Goal: Transaction & Acquisition: Purchase product/service

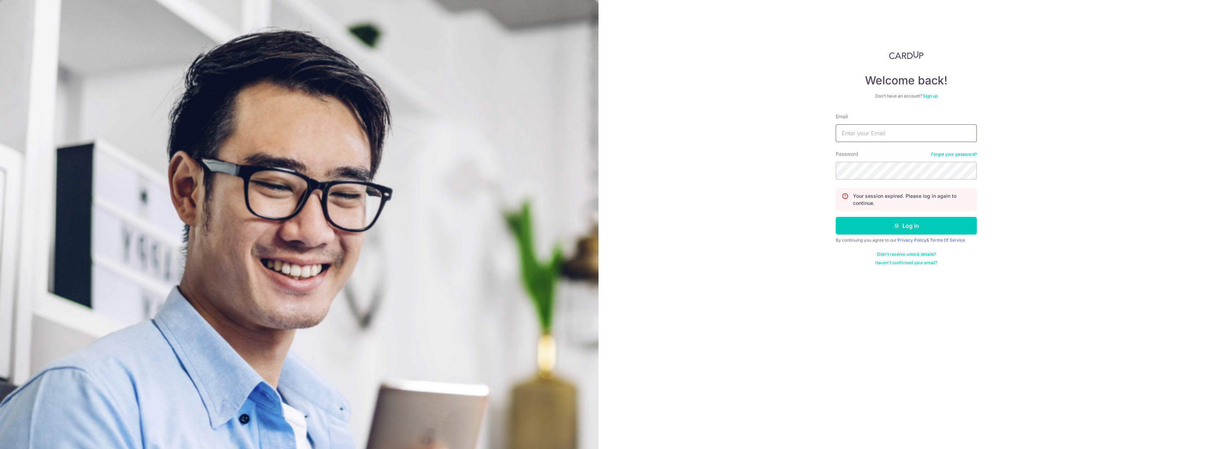
click at [889, 128] on input "Email" at bounding box center [906, 133] width 141 height 18
type input "tjheparamitadevi@gmail.com"
click at [836, 217] on button "Log in" at bounding box center [906, 226] width 141 height 18
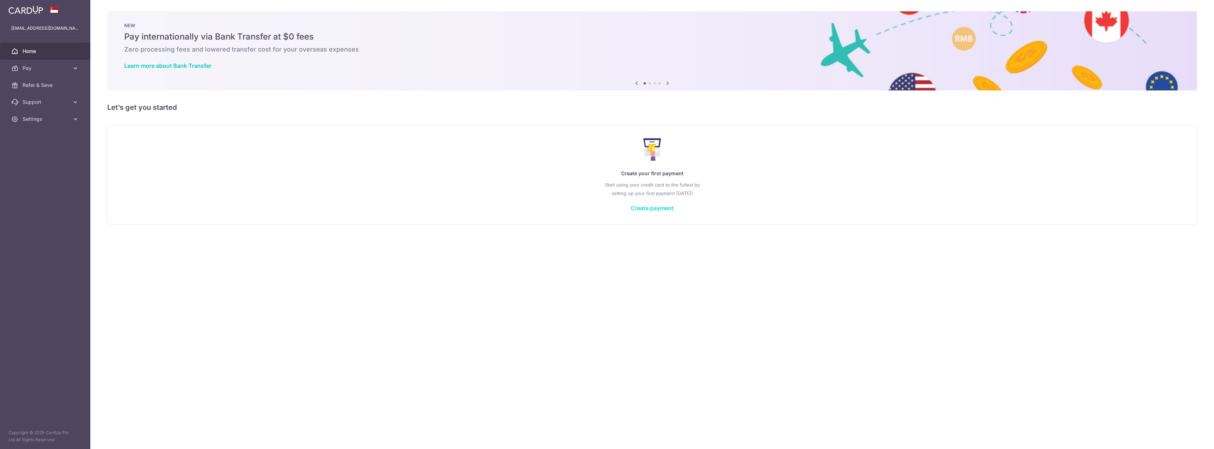
click at [662, 208] on link "Create payment" at bounding box center [652, 207] width 43 height 7
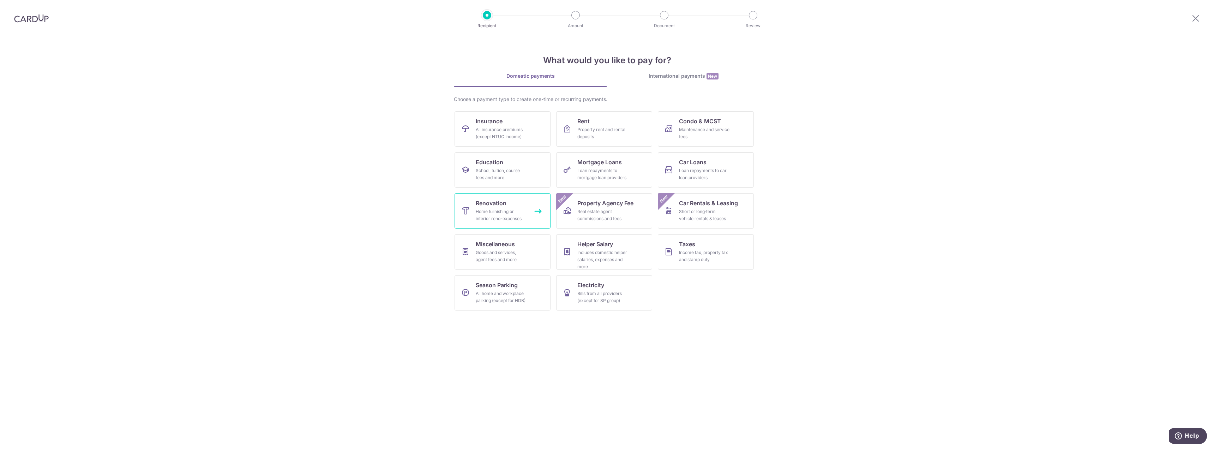
click at [474, 201] on link "Renovation Home furnishing or interior reno-expenses" at bounding box center [503, 210] width 96 height 35
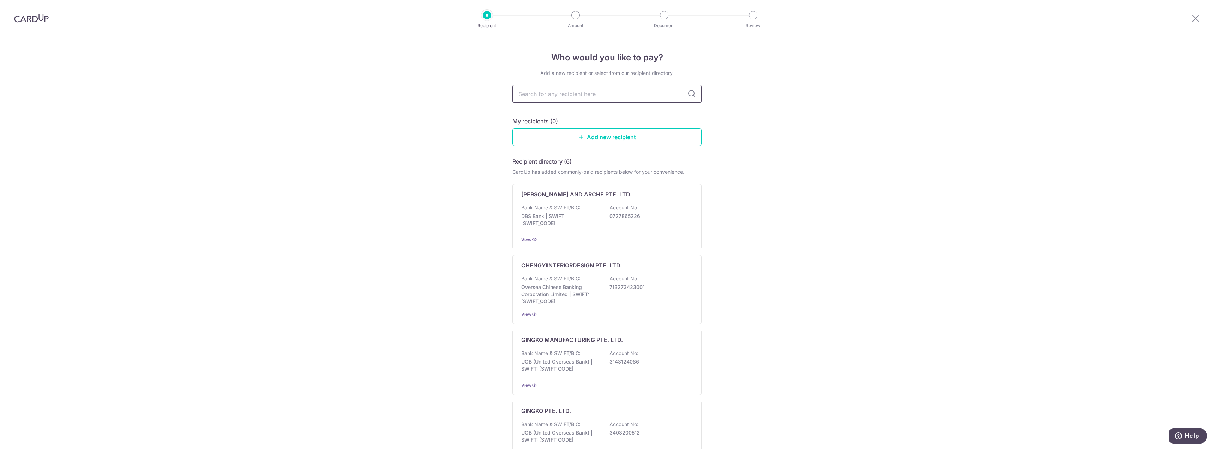
click at [593, 95] on input "text" at bounding box center [606, 94] width 189 height 18
type input "comfort"
click at [689, 95] on icon at bounding box center [691, 94] width 8 height 8
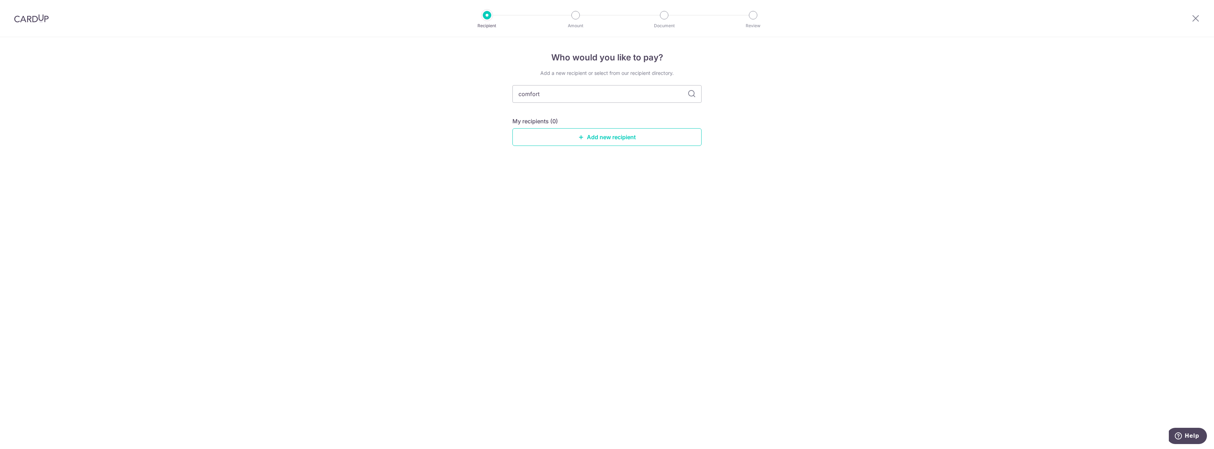
click at [689, 95] on icon at bounding box center [691, 94] width 8 height 8
click at [643, 133] on link "Add new recipient" at bounding box center [606, 137] width 189 height 18
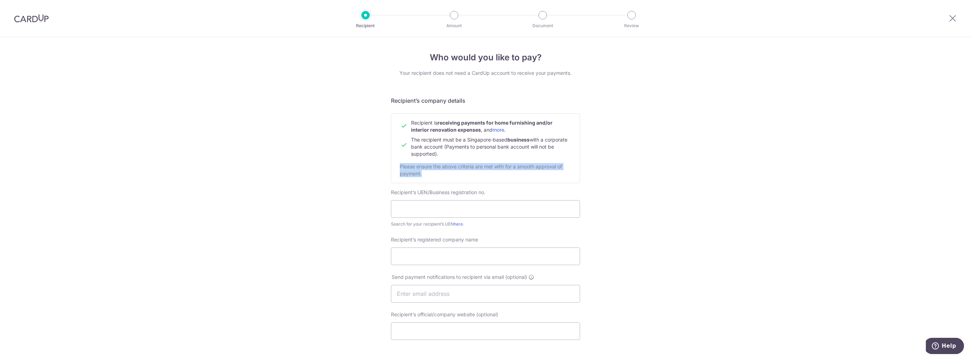
drag, startPoint x: 397, startPoint y: 166, endPoint x: 437, endPoint y: 173, distance: 40.4
click at [437, 173] on div "Recipient is receiving payments for home furnishing and/or interior renovation …" at bounding box center [485, 148] width 189 height 70
click at [639, 174] on div "Who would you like to pay? Your recipient does not need a CardUp account to rec…" at bounding box center [485, 302] width 971 height 531
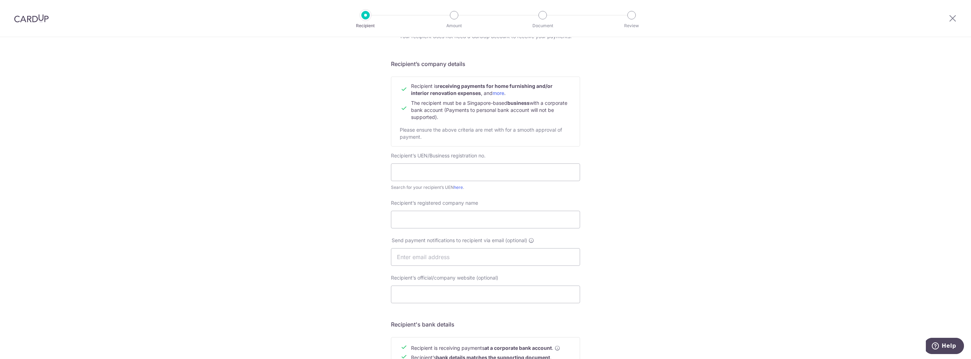
scroll to position [37, 0]
click at [424, 174] on input "text" at bounding box center [485, 172] width 189 height 18
type input "202130495N"
click at [334, 169] on div "Who would you like to pay? Your recipient does not need a CardUp account to rec…" at bounding box center [485, 265] width 971 height 531
click at [468, 209] on div "Recipient’s registered company name" at bounding box center [485, 213] width 189 height 29
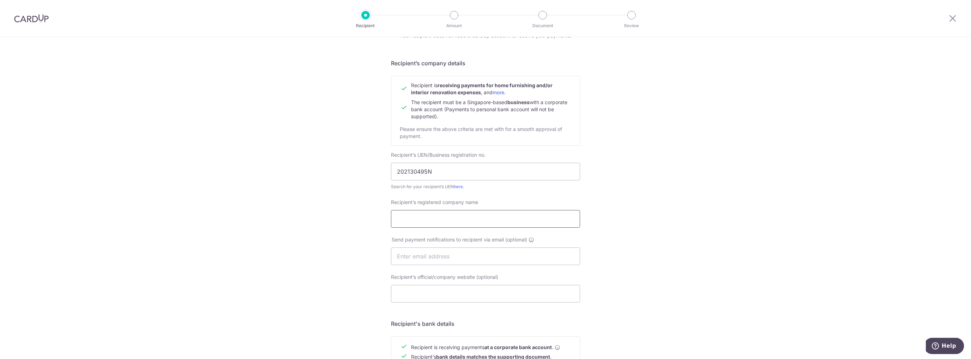
click at [471, 216] on input "Recipient’s registered company name" at bounding box center [485, 219] width 189 height 18
drag, startPoint x: 396, startPoint y: 171, endPoint x: 407, endPoint y: 173, distance: 11.1
click at [407, 173] on input "202130495N" at bounding box center [485, 172] width 189 height 18
click at [443, 223] on input "Recipient’s registered company name" at bounding box center [485, 219] width 189 height 18
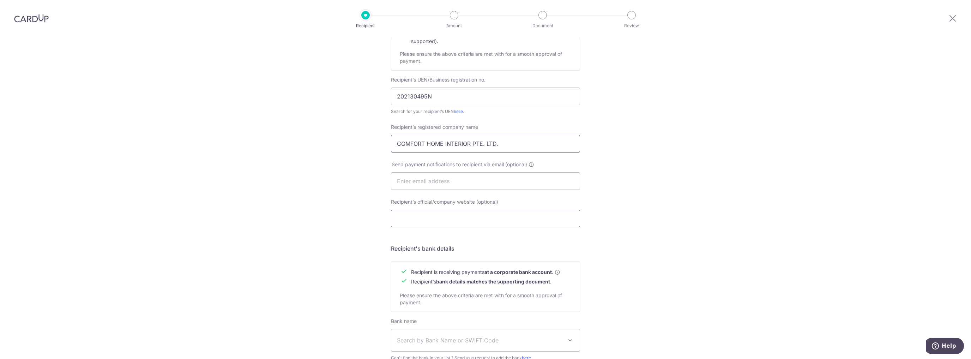
scroll to position [113, 0]
type input "COMFORT HOME INTERIOR PTE. LTD."
click at [442, 184] on input "text" at bounding box center [485, 181] width 189 height 18
click at [676, 196] on div "Who would you like to pay? Your recipient does not need a CardUp account to rec…" at bounding box center [485, 189] width 971 height 531
click at [436, 182] on input "text" at bounding box center [485, 181] width 189 height 18
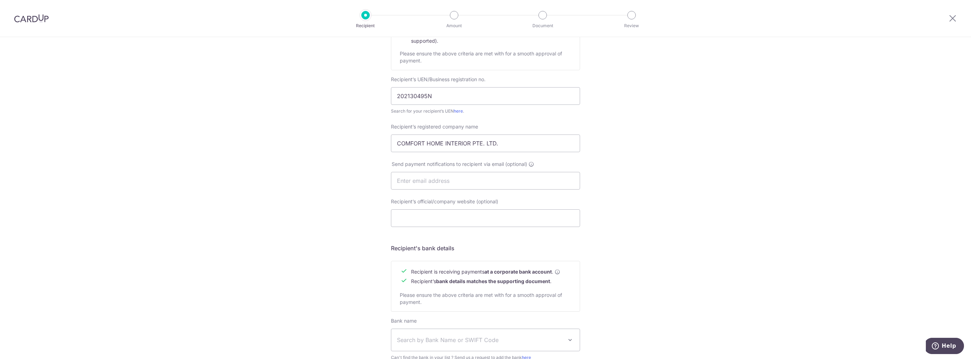
click at [318, 182] on div "Who would you like to pay? Your recipient does not need a CardUp account to rec…" at bounding box center [485, 189] width 971 height 531
click at [476, 184] on input "text" at bounding box center [485, 181] width 189 height 18
click at [735, 227] on div "Who would you like to pay? Your recipient does not need a CardUp account to rec…" at bounding box center [485, 189] width 971 height 531
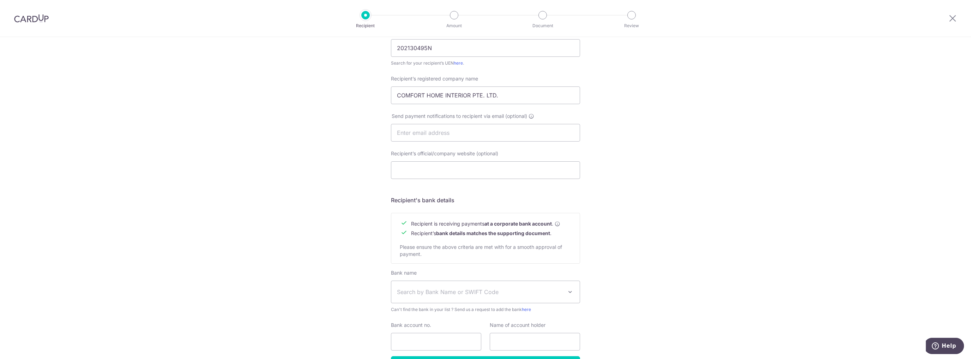
scroll to position [188, 0]
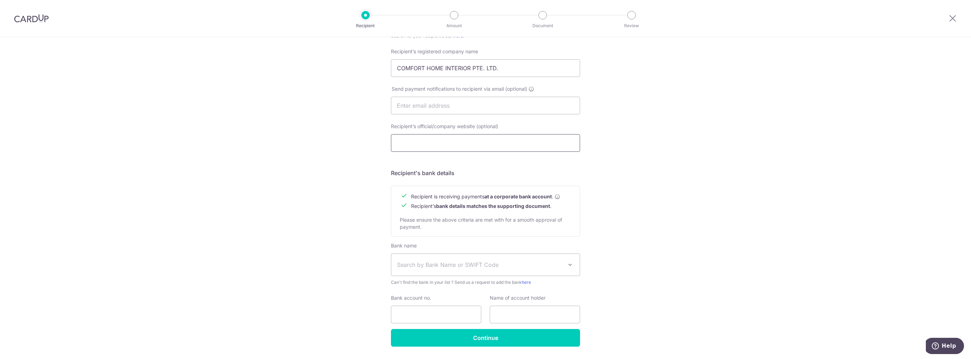
click at [466, 142] on input "Recipient’s official/company website (optional)" at bounding box center [485, 143] width 189 height 18
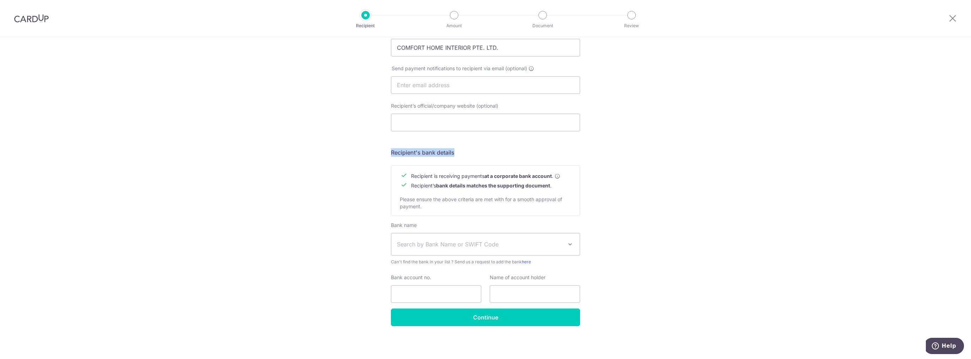
drag, startPoint x: 388, startPoint y: 152, endPoint x: 466, endPoint y: 155, distance: 77.3
click at [466, 155] on div "Who would you like to pay? Your recipient does not need a CardUp account to rec…" at bounding box center [485, 93] width 971 height 531
drag, startPoint x: 409, startPoint y: 175, endPoint x: 553, endPoint y: 176, distance: 144.7
click at [553, 176] on tr "Recipient is receiving payments at a corporate bank account ." at bounding box center [480, 176] width 161 height 10
click at [614, 188] on div "Who would you like to pay? Your recipient does not need a CardUp account to rec…" at bounding box center [485, 93] width 971 height 531
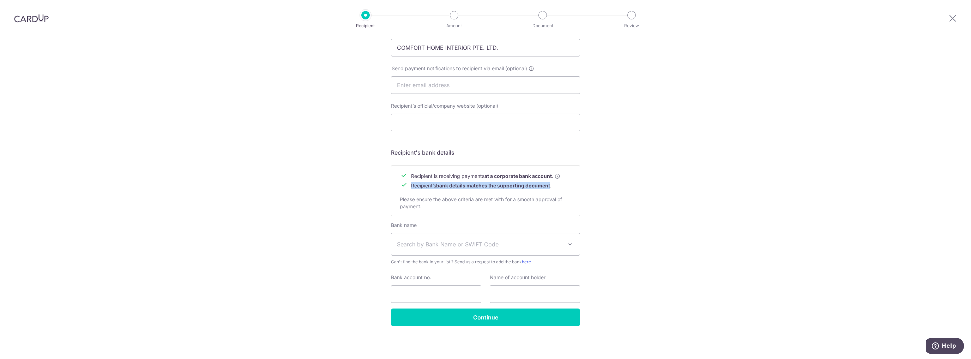
drag, startPoint x: 409, startPoint y: 186, endPoint x: 550, endPoint y: 188, distance: 140.5
click at [550, 188] on tr "Recipient’s bank details matches the supporting document ." at bounding box center [480, 186] width 161 height 10
click at [514, 189] on td "Recipient’s bank details matches the supporting document ." at bounding box center [485, 186] width 149 height 10
drag, startPoint x: 407, startPoint y: 187, endPoint x: 509, endPoint y: 187, distance: 102.3
click at [509, 187] on tr "Recipient’s bank details matches the supporting document ." at bounding box center [480, 186] width 161 height 10
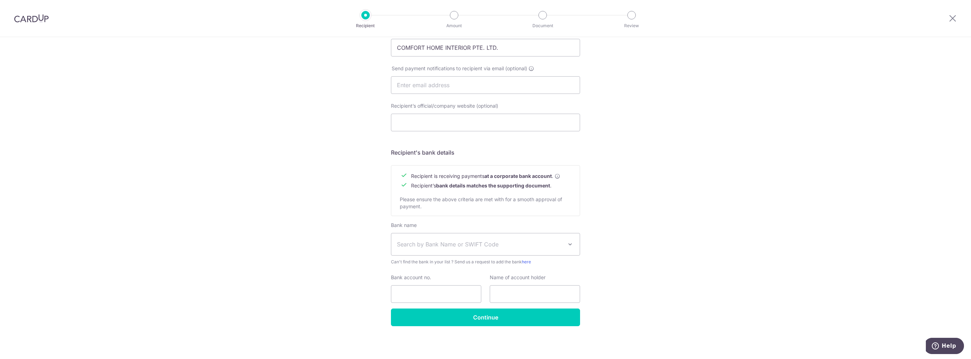
click at [522, 191] on div "Recipient is receiving payments at a corporate bank account . Recipient’s bank …" at bounding box center [485, 190] width 189 height 51
drag, startPoint x: 414, startPoint y: 186, endPoint x: 553, endPoint y: 186, distance: 139.8
click at [553, 186] on td "Recipient’s bank details matches the supporting document ." at bounding box center [485, 186] width 149 height 10
click at [553, 191] on div "Recipient is receiving payments at a corporate bank account . Recipient’s bank …" at bounding box center [485, 190] width 189 height 51
click at [461, 247] on span "Search by Bank Name or SWIFT Code" at bounding box center [480, 244] width 166 height 8
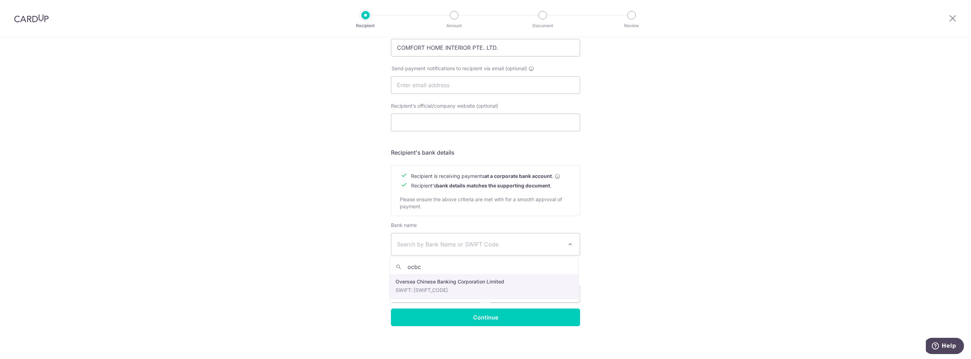
type input "ocbc"
select select "12"
click at [415, 294] on input "Bank account no." at bounding box center [436, 294] width 90 height 18
type input "604511790001"
click at [518, 295] on input "text" at bounding box center [535, 294] width 90 height 18
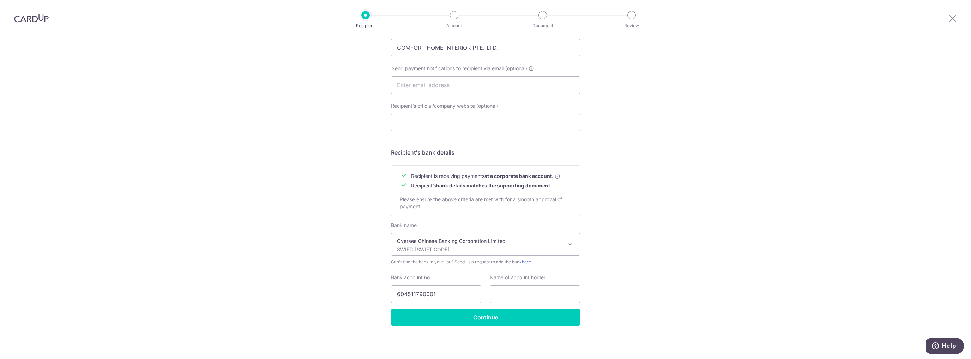
click at [653, 276] on div "Who would you like to pay? Your recipient does not need a CardUp account to rec…" at bounding box center [485, 93] width 971 height 531
click at [502, 294] on input "text" at bounding box center [535, 294] width 90 height 18
drag, startPoint x: 516, startPoint y: 47, endPoint x: 356, endPoint y: 54, distance: 160.4
click at [356, 54] on div "Who would you like to pay? Your recipient does not need a CardUp account to rec…" at bounding box center [485, 93] width 971 height 531
click at [544, 297] on input "text" at bounding box center [535, 294] width 90 height 18
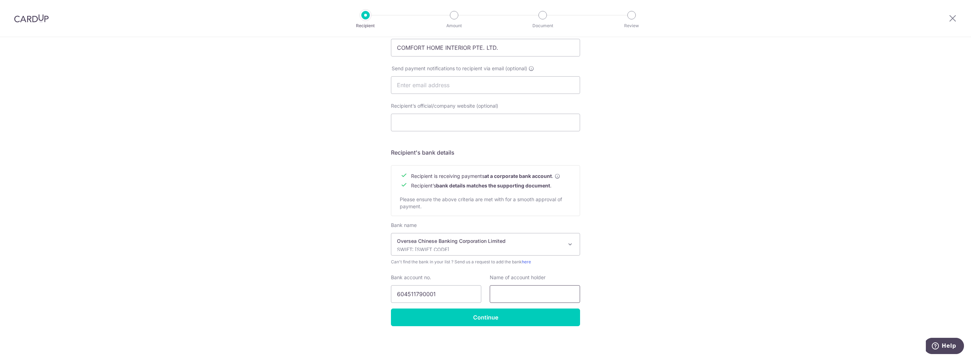
paste input "COMFORT HOME INTERIOR PTE. LTD."
type input "COMFORT HOME INTERIOR PTE. LTD."
drag, startPoint x: 394, startPoint y: 297, endPoint x: 435, endPoint y: 298, distance: 41.0
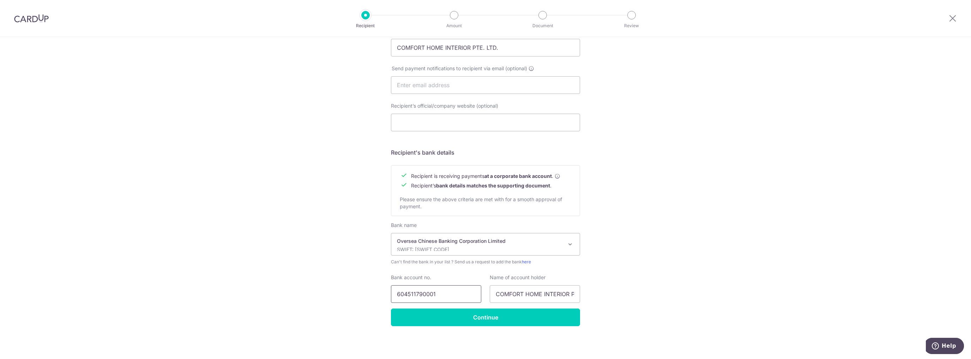
click at [435, 298] on input "604511790001" at bounding box center [436, 294] width 90 height 18
click at [438, 314] on input "Continue" at bounding box center [485, 317] width 189 height 18
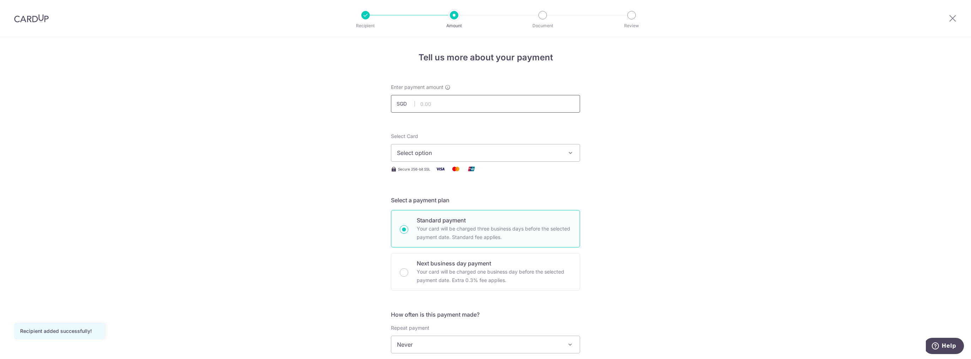
click at [454, 102] on input "text" at bounding box center [485, 104] width 189 height 18
type input "5,316.30"
click at [459, 155] on span "Select option" at bounding box center [479, 153] width 164 height 8
click at [452, 171] on span "Add credit card" at bounding box center [492, 172] width 164 height 7
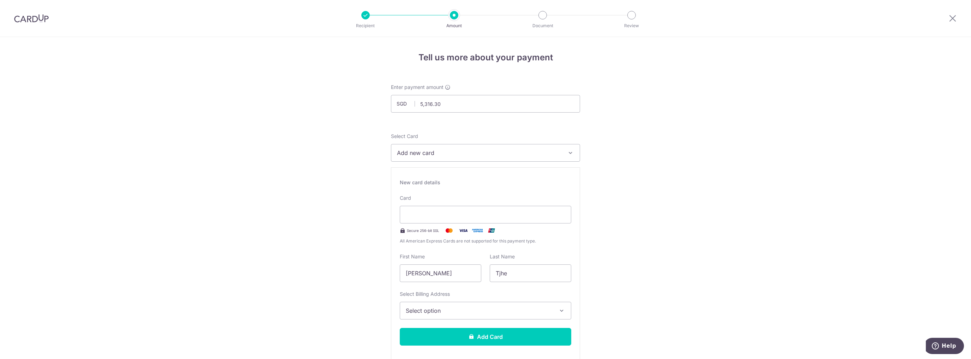
click at [458, 152] on span "Add new card" at bounding box center [479, 153] width 164 height 8
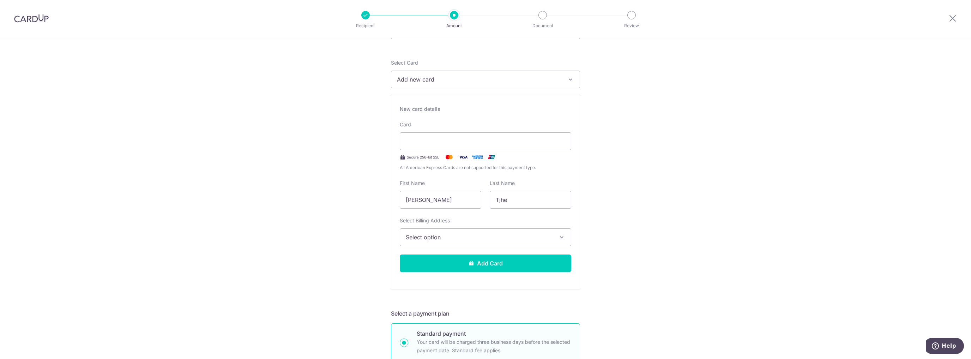
scroll to position [75, 0]
click at [439, 145] on div at bounding box center [486, 140] width 172 height 18
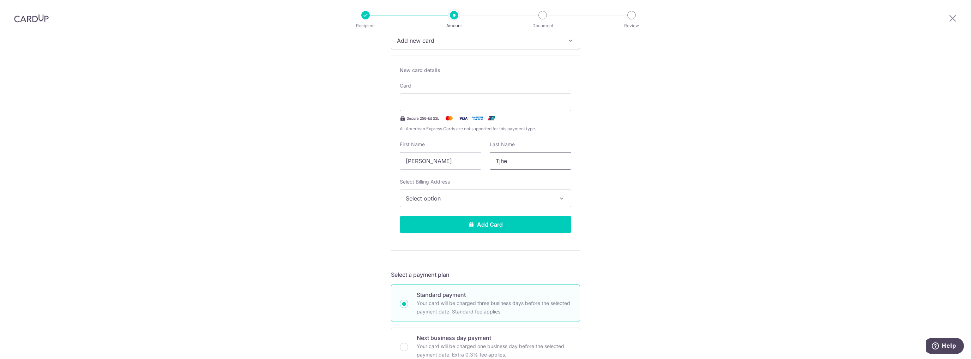
scroll to position [113, 0]
click at [516, 196] on span "Select option" at bounding box center [479, 197] width 147 height 8
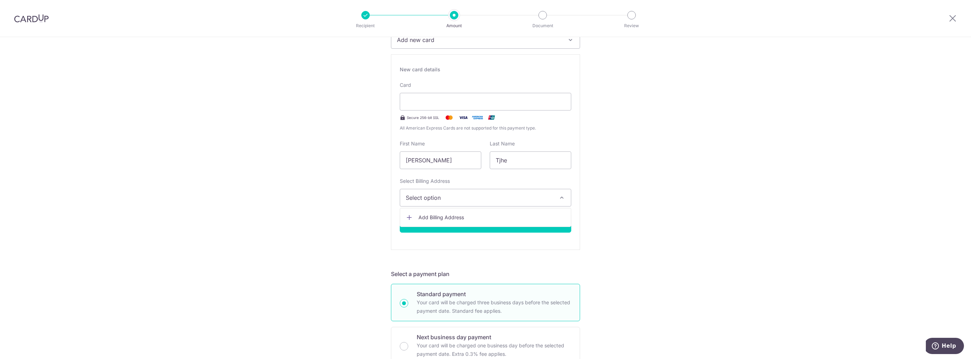
click at [516, 196] on span "Select option" at bounding box center [479, 197] width 147 height 8
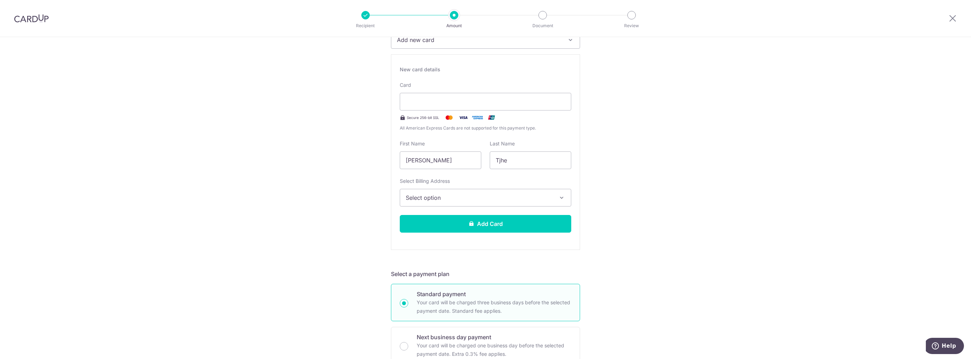
click at [516, 196] on span "Select option" at bounding box center [479, 197] width 147 height 8
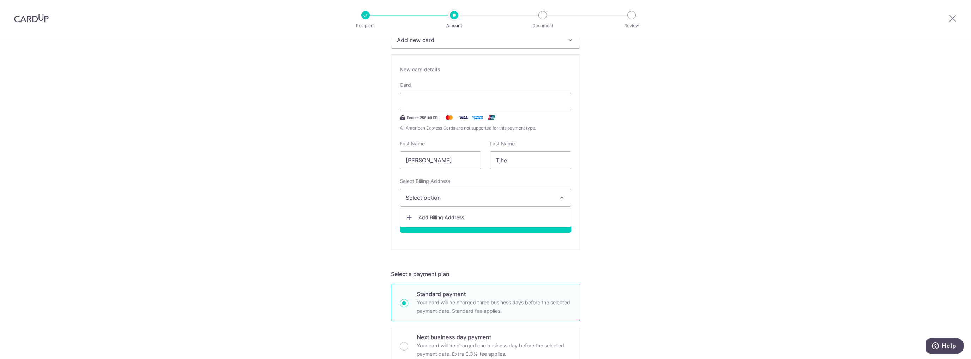
click at [516, 196] on span "Select option" at bounding box center [479, 197] width 147 height 8
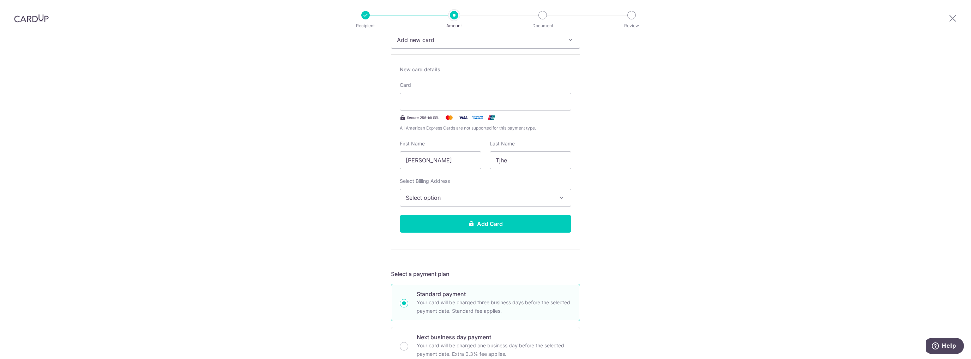
click at [460, 199] on span "Select option" at bounding box center [479, 197] width 147 height 8
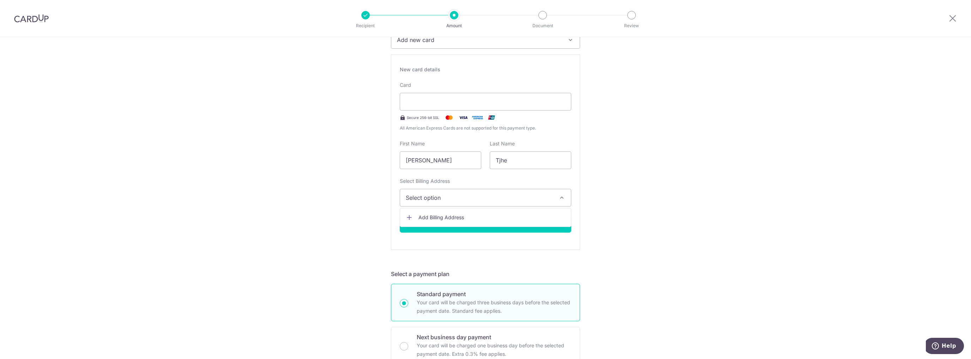
click at [443, 216] on span "Add Billing Address" at bounding box center [492, 217] width 147 height 7
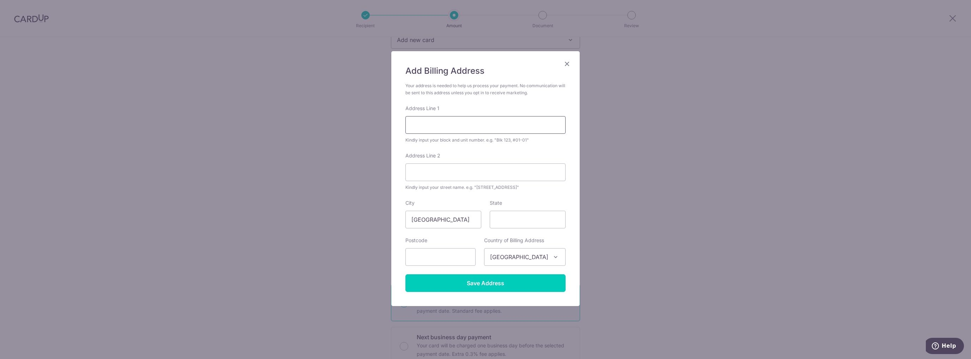
click at [460, 123] on input "Address Line 1" at bounding box center [486, 125] width 160 height 18
type input "43"
click at [439, 254] on input "text" at bounding box center [441, 257] width 70 height 18
type input "792435"
click at [461, 197] on form "Your address is needed to help us process your payment. No communication will b…" at bounding box center [486, 187] width 160 height 210
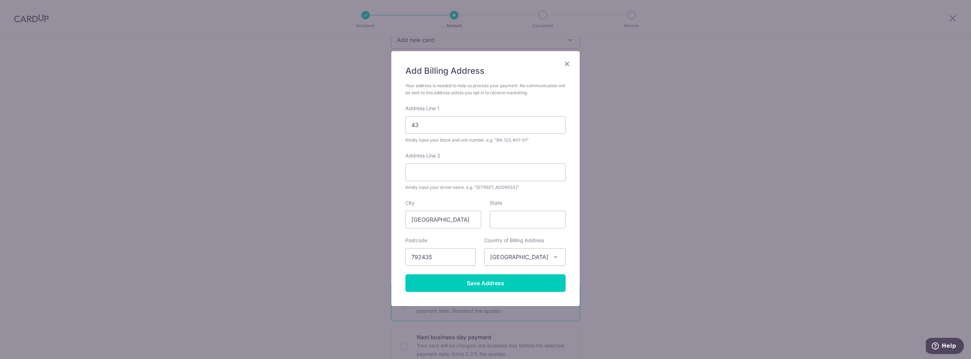
click at [442, 137] on div "Kindly input your block and unit number. e.g. "Blk 123, #01-01"" at bounding box center [486, 140] width 160 height 7
click at [444, 127] on input "43" at bounding box center [486, 125] width 160 height 18
type input "435 FERNVALE ROAD"
click at [448, 172] on input "Address Line 2" at bounding box center [486, 172] width 160 height 18
click at [483, 155] on div "Address Line 2 Kindly input your street name. e.g. "Hougang Street 10"" at bounding box center [486, 171] width 160 height 39
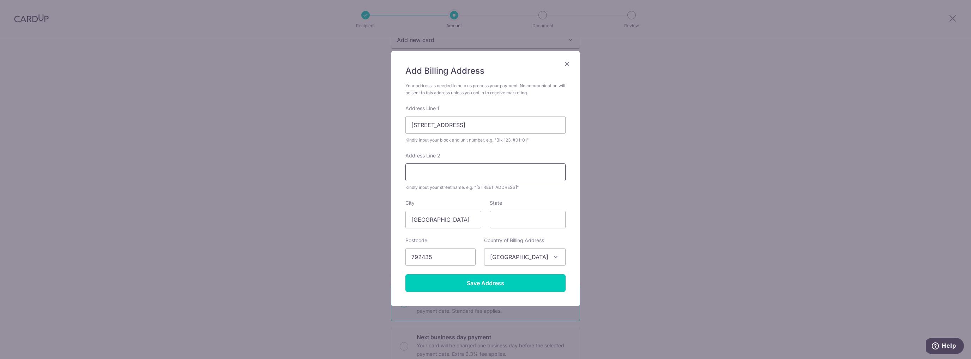
click at [458, 171] on input "Address Line 2" at bounding box center [486, 172] width 160 height 18
click at [481, 124] on input "435 FERNVALE ROAD" at bounding box center [486, 125] width 160 height 18
drag, startPoint x: 481, startPoint y: 124, endPoint x: 392, endPoint y: 123, distance: 88.6
click at [392, 123] on div "Add Billing Address Your address is needed to help us process your payment. No …" at bounding box center [485, 178] width 188 height 255
type input "V"
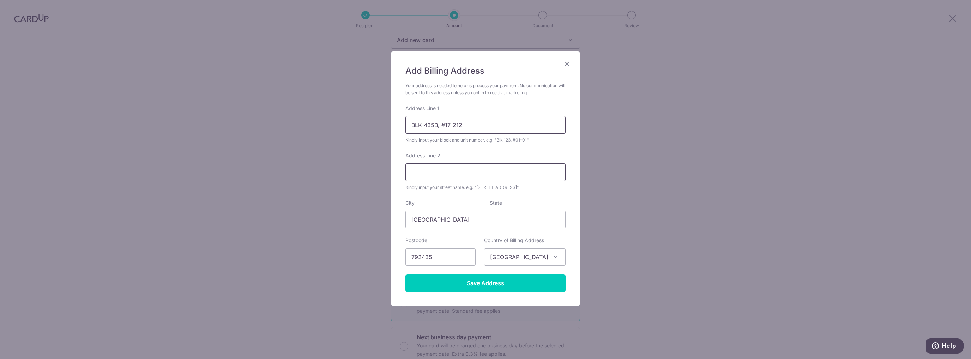
type input "BLK 435B, #17-212"
click at [453, 176] on input "Address Line 2" at bounding box center [486, 172] width 160 height 18
type input "F"
type input "FERNVALE ROAD"
click at [484, 284] on input "Save Address" at bounding box center [486, 283] width 160 height 18
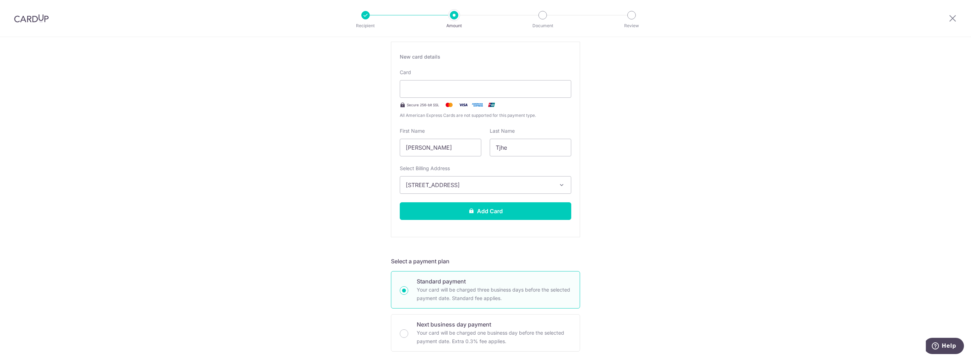
scroll to position [37, 0]
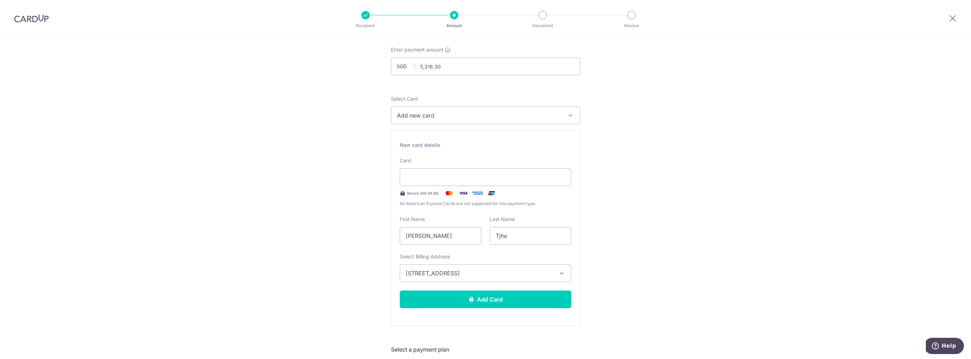
click at [526, 296] on button "Add Card" at bounding box center [486, 299] width 172 height 18
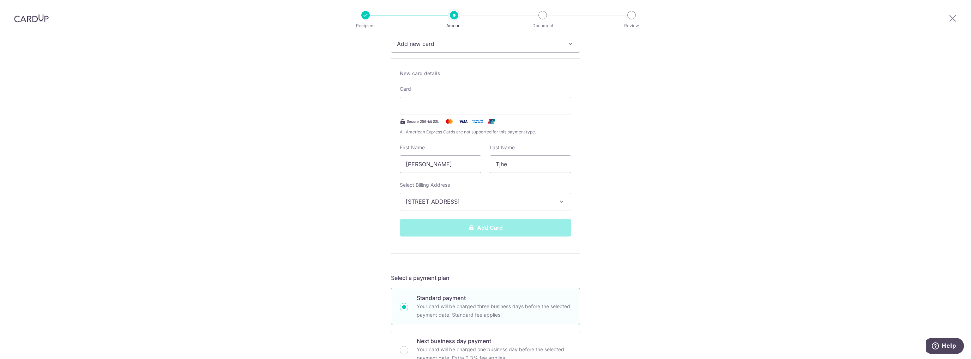
scroll to position [113, 0]
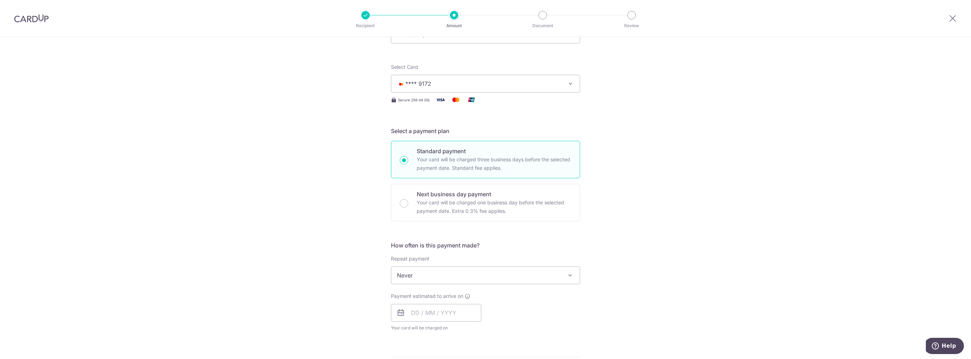
scroll to position [150, 0]
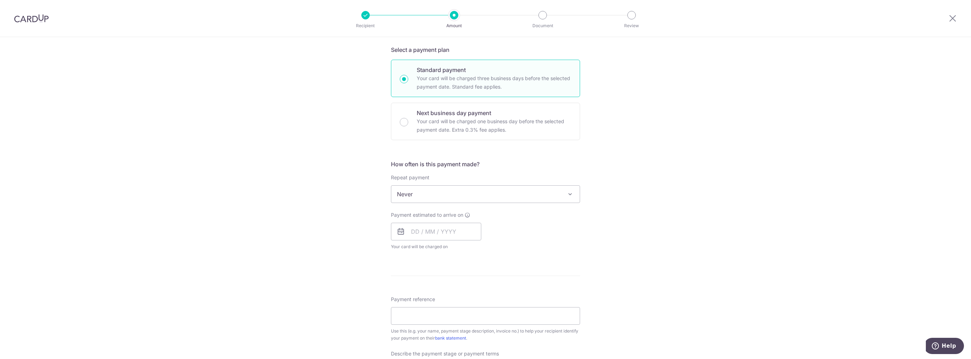
click at [551, 200] on span "Never" at bounding box center [485, 194] width 188 height 17
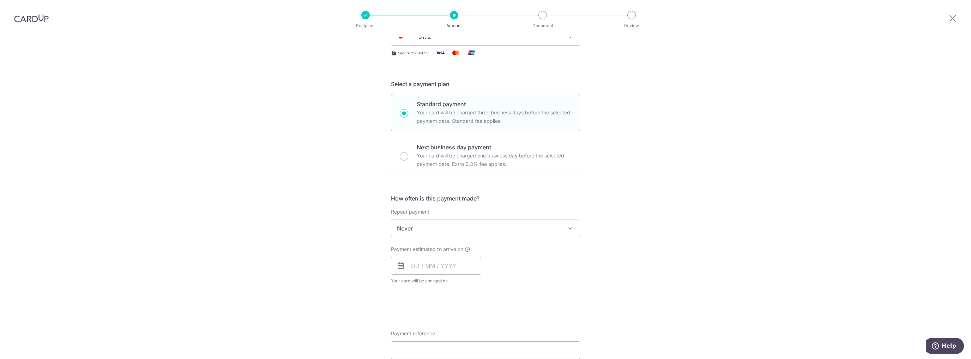
scroll to position [113, 0]
click at [413, 268] on input "text" at bounding box center [436, 269] width 90 height 18
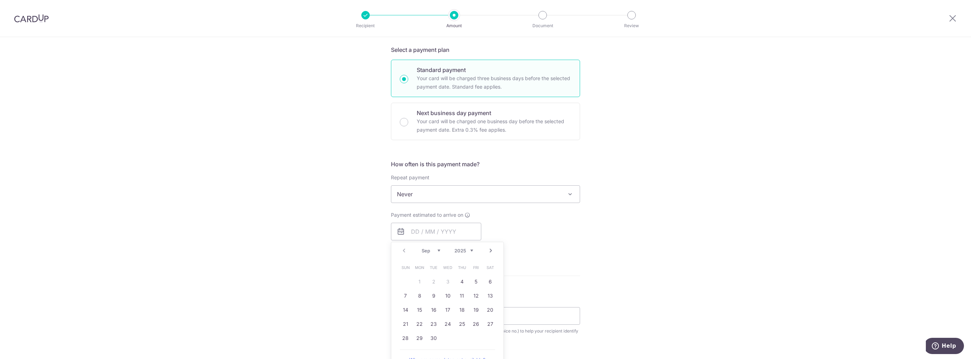
click at [446, 283] on table "Sun Mon Tue Wed Thu Fri Sat 1 2 3 4 5 6 7 8 9 10 11 12 13 14 15 16 17 18 19 20 …" at bounding box center [447, 302] width 99 height 85
click at [446, 281] on table "Sun Mon Tue Wed Thu Fri Sat 1 2 3 4 5 6 7 8 9 10 11 12 13 14 15 16 17 18 19 20 …" at bounding box center [447, 302] width 99 height 85
click at [463, 282] on link "4" at bounding box center [461, 281] width 11 height 11
type input "[DATE]"
click at [707, 289] on div "Tell us more about your payment Enter payment amount SGD 5,316.30 5316.30 Card …" at bounding box center [485, 244] width 971 height 715
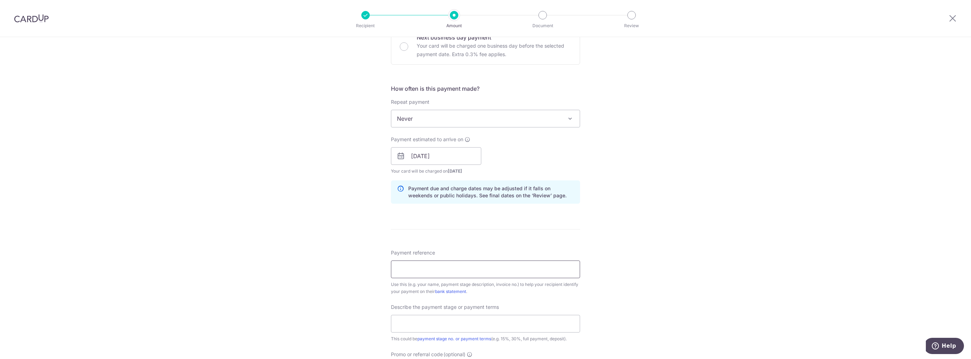
scroll to position [339, 0]
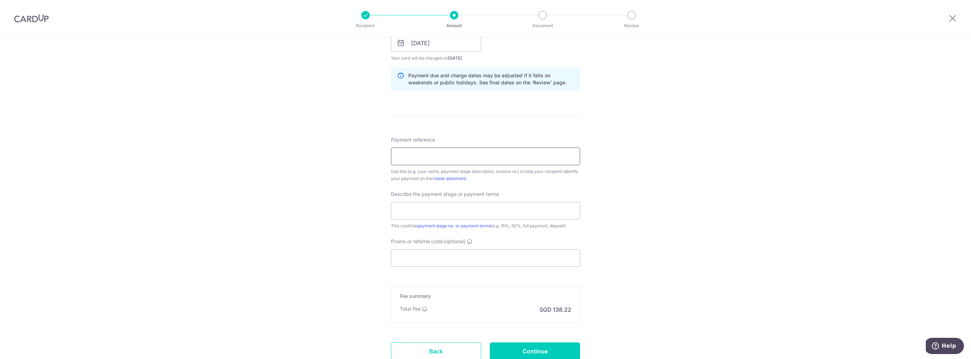
click at [432, 154] on input "Payment reference" at bounding box center [485, 157] width 189 height 18
click at [431, 253] on input "Promo or referral code (optional)" at bounding box center [485, 258] width 189 height 18
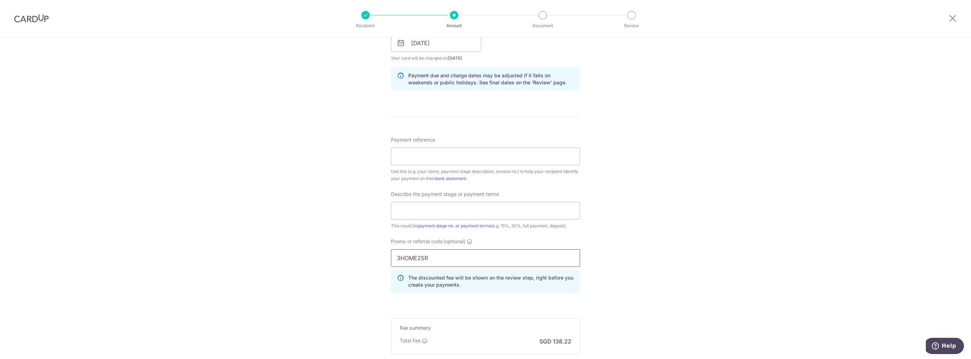
type input "3HOME25R"
click at [339, 256] on div "Tell us more about your payment Enter payment amount SGD 5,316.30 5316.30 Card …" at bounding box center [485, 71] width 971 height 746
drag, startPoint x: 450, startPoint y: 276, endPoint x: 556, endPoint y: 287, distance: 106.1
click at [556, 287] on p "The discounted fee will be shown on the review step, right before you create yo…" at bounding box center [491, 281] width 166 height 14
click at [664, 264] on div "Tell us more about your payment Enter payment amount SGD 5,316.30 5316.30 Card …" at bounding box center [485, 71] width 971 height 746
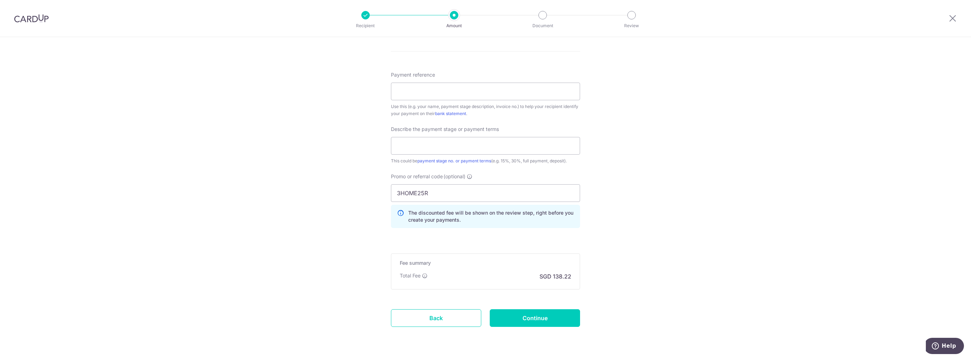
scroll to position [386, 0]
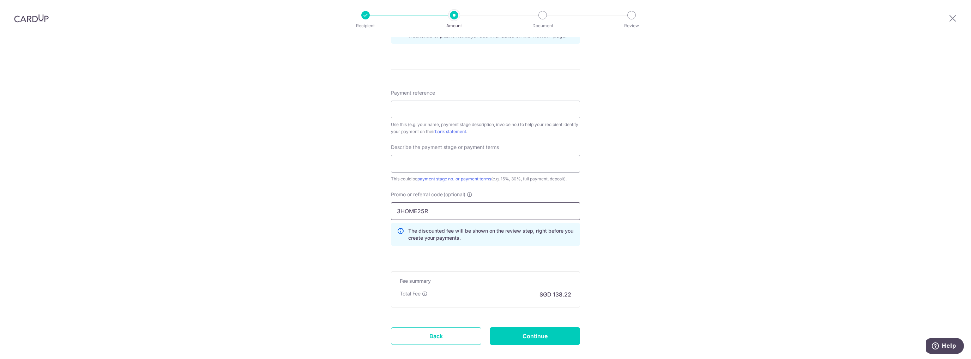
drag, startPoint x: 448, startPoint y: 210, endPoint x: 375, endPoint y: 211, distance: 73.1
click at [375, 211] on div "Tell us more about your payment Enter payment amount SGD 5,316.30 5316.30 Card …" at bounding box center [485, 24] width 971 height 746
click at [703, 202] on div "Tell us more about your payment Enter payment amount SGD 5,316.30 5316.30 Card …" at bounding box center [485, 24] width 971 height 746
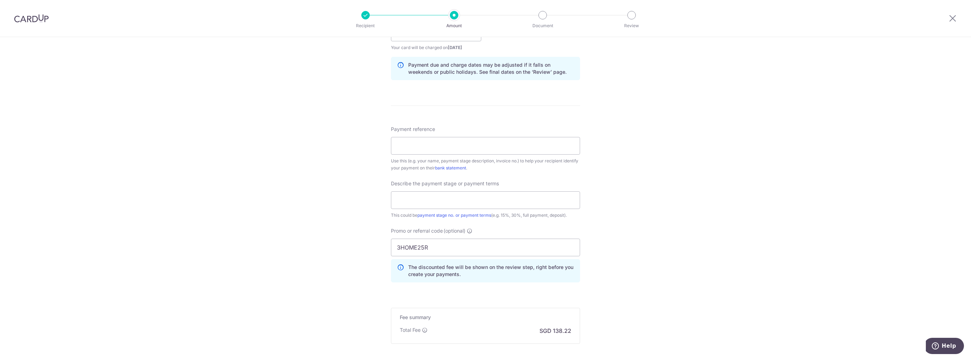
scroll to position [348, 0]
click at [492, 152] on input "Payment reference" at bounding box center [485, 147] width 189 height 18
click at [474, 142] on input "Payment reference" at bounding box center [485, 147] width 189 height 18
type input "P"
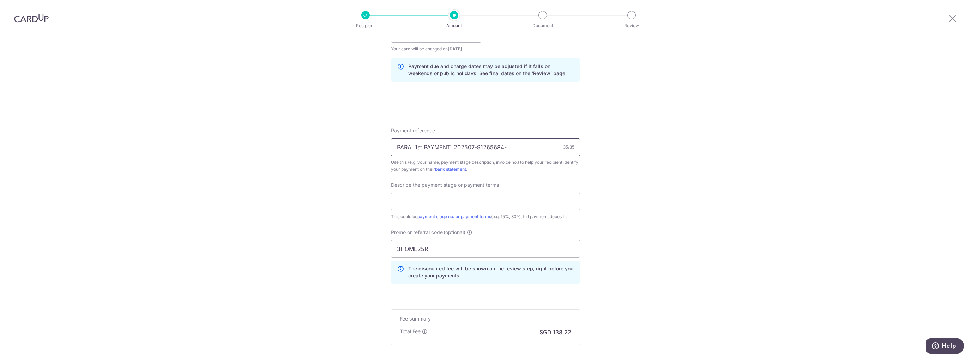
click at [422, 145] on input "PARA, 1st PAYMENT, 202507-91265684-" at bounding box center [485, 147] width 189 height 18
drag, startPoint x: 448, startPoint y: 145, endPoint x: 414, endPoint y: 146, distance: 33.5
click at [414, 146] on input "PARA, 1st PAYMENT, 202507-91265684-" at bounding box center [485, 147] width 189 height 18
click at [482, 145] on input "PARA, 202507-91265684-" at bounding box center [485, 147] width 189 height 18
type input "PARA, 202507-91265684-RY"
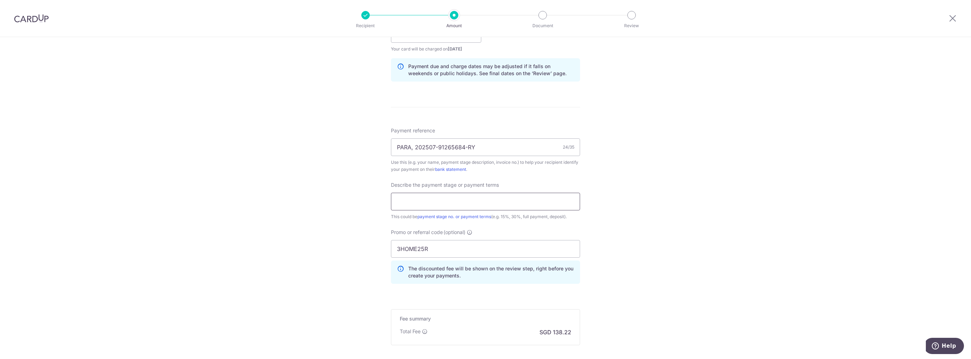
click at [436, 203] on input "text" at bounding box center [485, 202] width 189 height 18
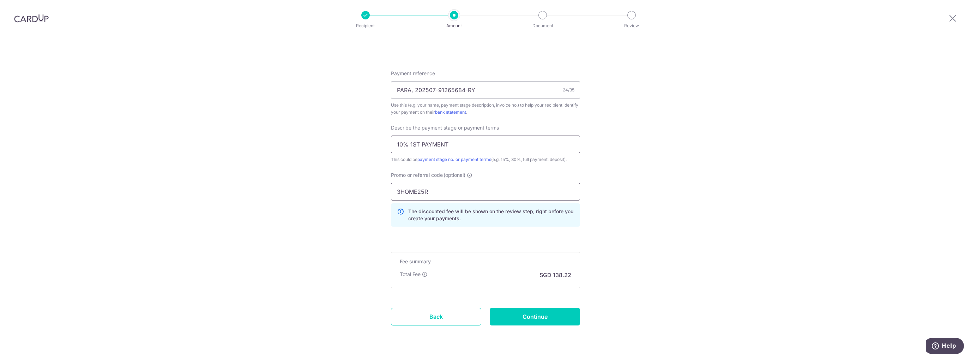
scroll to position [424, 0]
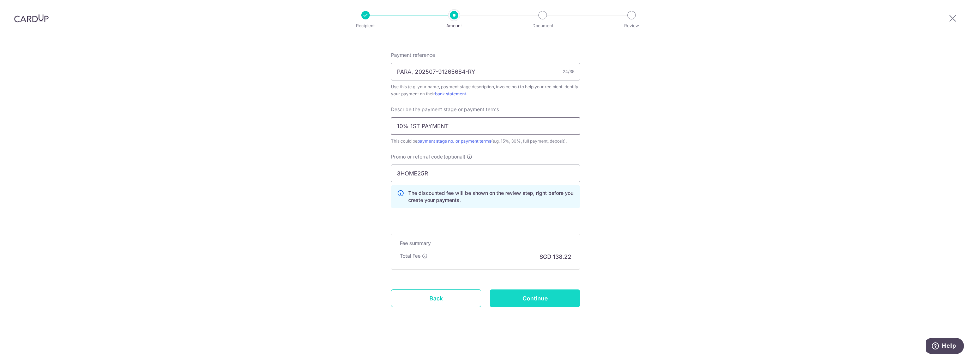
type input "10% 1ST PAYMENT"
click at [548, 301] on input "Continue" at bounding box center [535, 298] width 90 height 18
type input "Create Schedule"
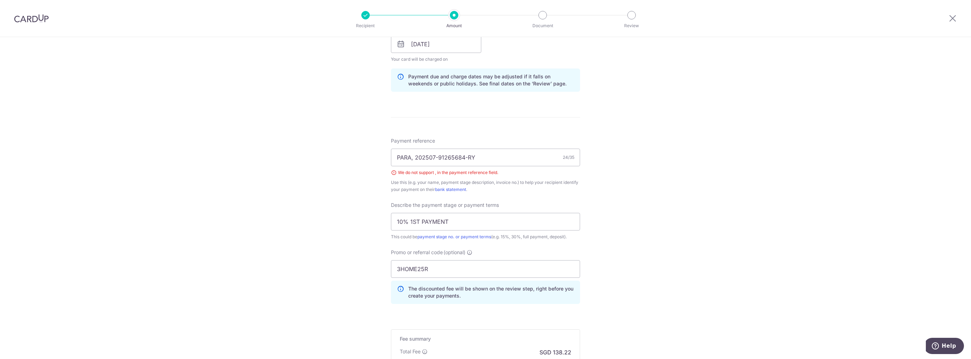
scroll to position [320, 0]
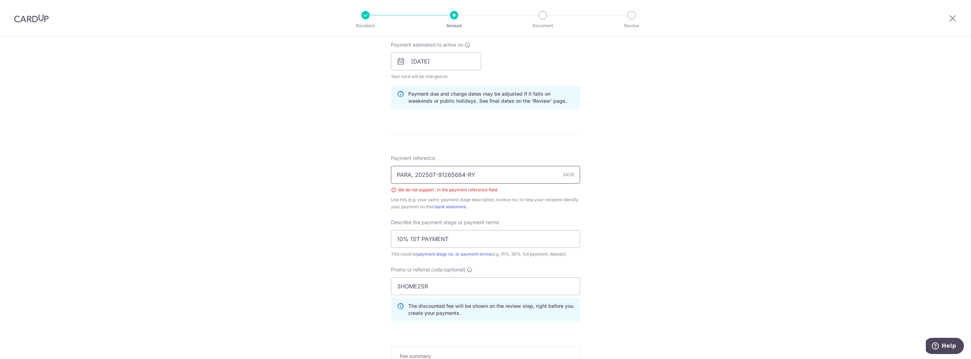
click at [414, 174] on input "PARA, 202507-91265684-RY" at bounding box center [485, 175] width 189 height 18
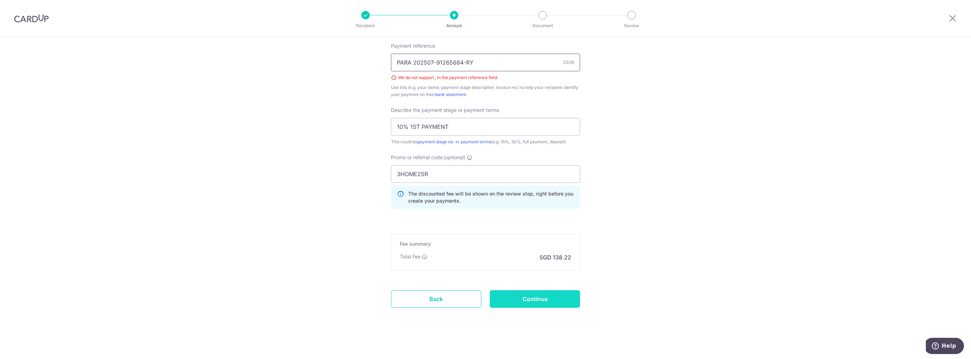
scroll to position [433, 0]
type input "PARA 202507-91265684-RY"
click at [564, 290] on input "Continue" at bounding box center [535, 298] width 90 height 18
type input "Create Schedule"
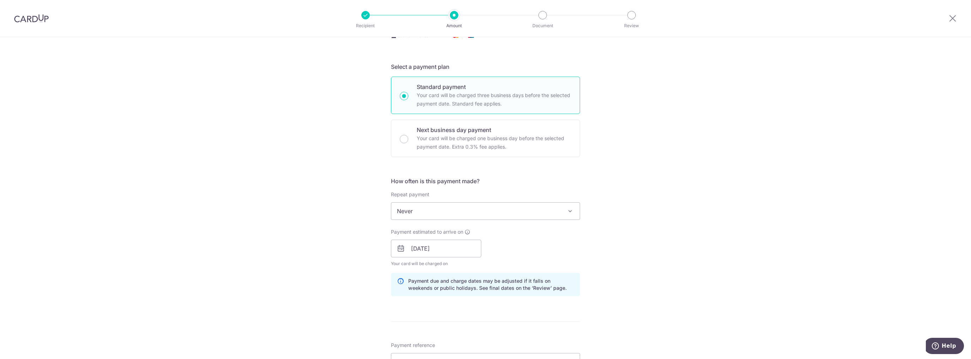
scroll to position [132, 0]
click at [534, 216] on span "Never" at bounding box center [485, 212] width 188 height 17
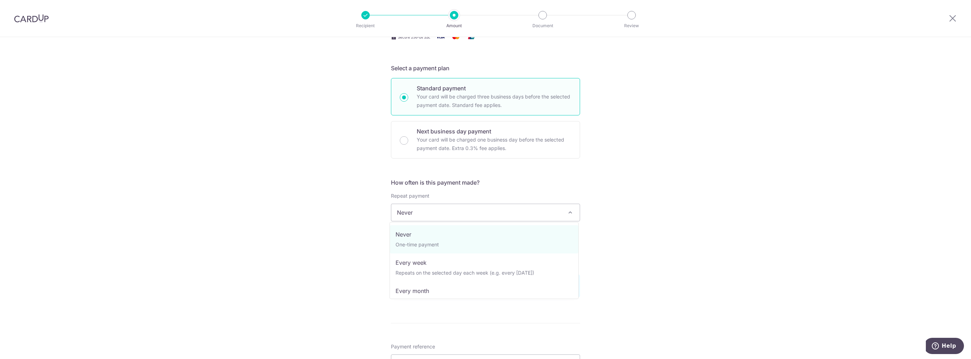
click at [534, 216] on span "Never" at bounding box center [485, 212] width 188 height 17
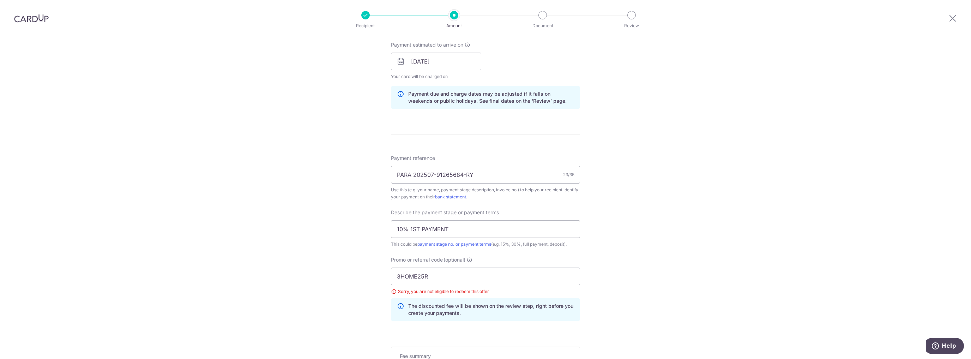
scroll to position [433, 0]
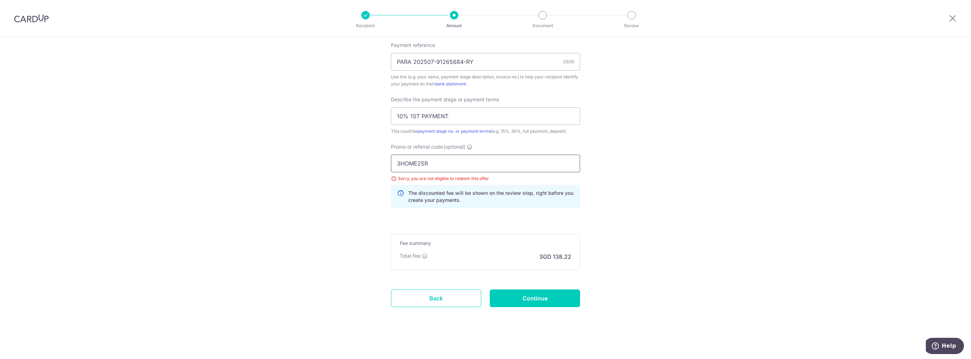
drag, startPoint x: 439, startPoint y: 165, endPoint x: 340, endPoint y: 165, distance: 98.8
paste input "MILELION"
type input "MILELION"
click at [547, 298] on input "Continue" at bounding box center [535, 298] width 90 height 18
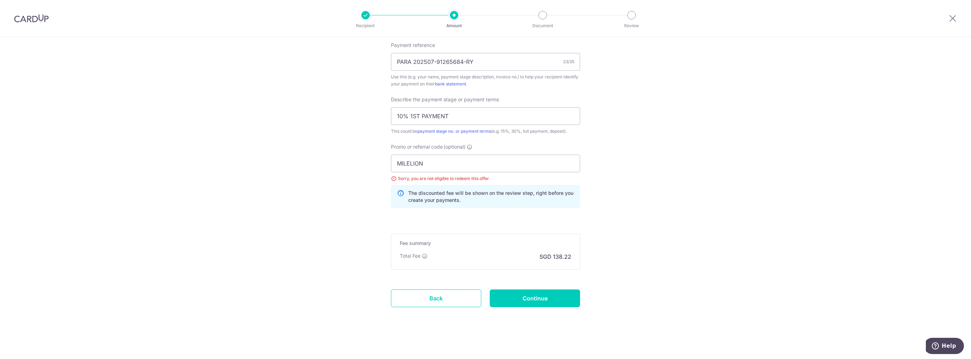
type input "Update Schedule"
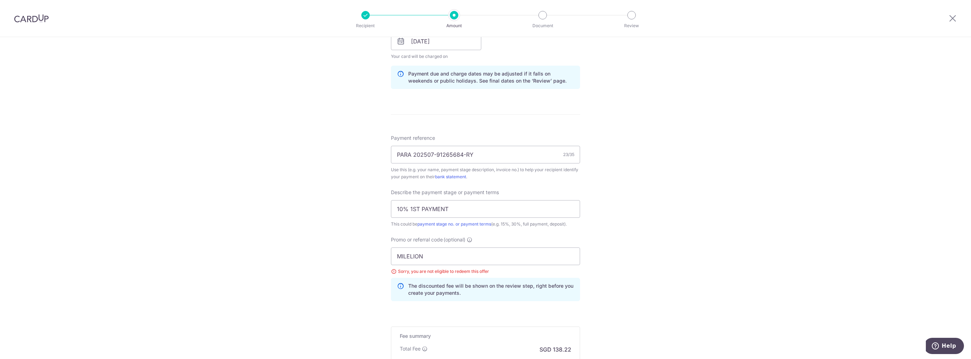
scroll to position [339, 0]
drag, startPoint x: 426, startPoint y: 260, endPoint x: 370, endPoint y: 258, distance: 56.5
click at [370, 258] on div "Tell us more about your payment Enter payment amount SGD 5,316.30 5316.30 Selec…" at bounding box center [485, 76] width 971 height 756
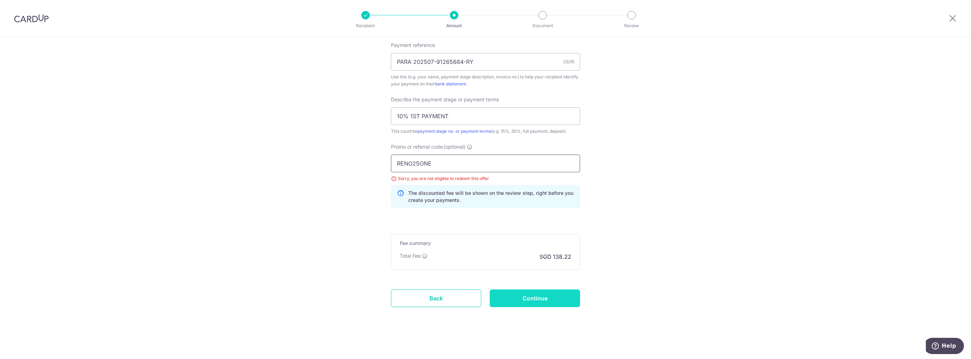
type input "RENO25ONE"
click at [533, 296] on input "Continue" at bounding box center [535, 298] width 90 height 18
type input "Update Schedule"
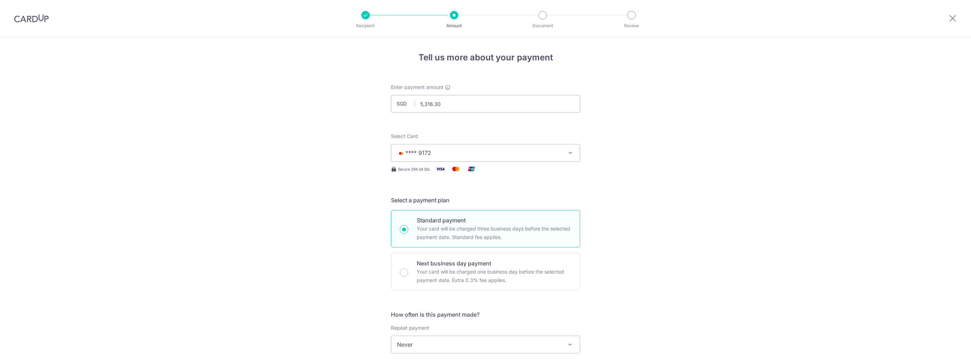
scroll to position [433, 0]
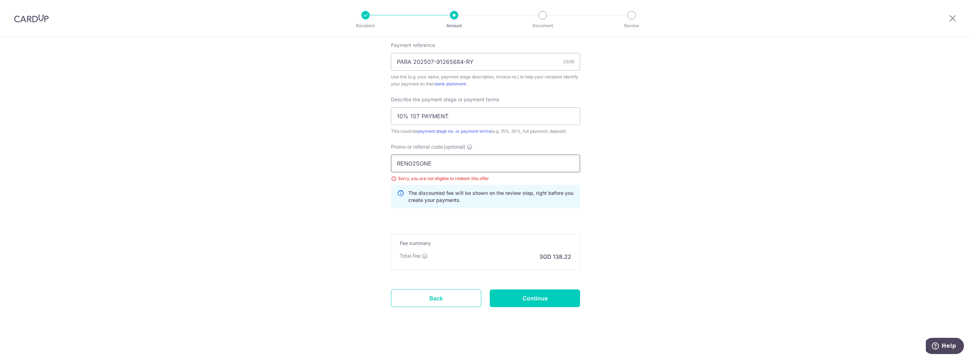
drag, startPoint x: 448, startPoint y: 165, endPoint x: 467, endPoint y: 166, distance: 19.8
click at [467, 166] on input "RENO25ONE" at bounding box center [485, 164] width 189 height 18
click at [468, 166] on input "RENO25ONE" at bounding box center [485, 164] width 189 height 18
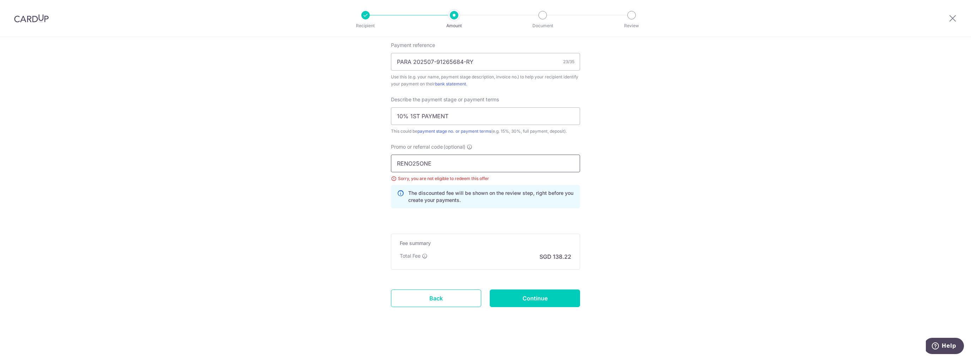
drag, startPoint x: 448, startPoint y: 163, endPoint x: 348, endPoint y: 165, distance: 99.2
click at [464, 163] on input "RENO25ONE" at bounding box center [485, 164] width 189 height 18
drag, startPoint x: 464, startPoint y: 163, endPoint x: 376, endPoint y: 164, distance: 88.9
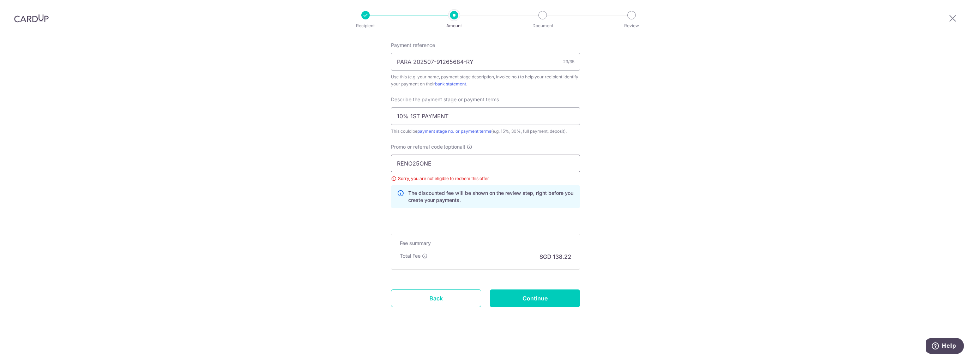
click at [443, 164] on input "RENO25ONE" at bounding box center [485, 164] width 189 height 18
drag, startPoint x: 459, startPoint y: 163, endPoint x: 380, endPoint y: 165, distance: 79.1
click at [447, 164] on input "RENO25ONE" at bounding box center [485, 164] width 189 height 18
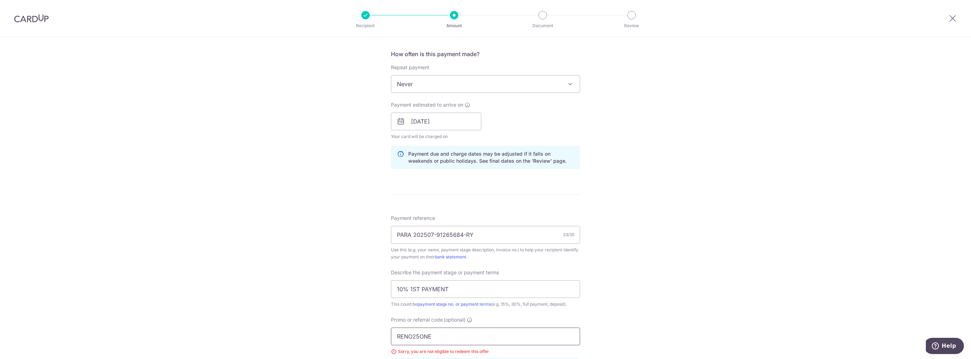
scroll to position [170, 0]
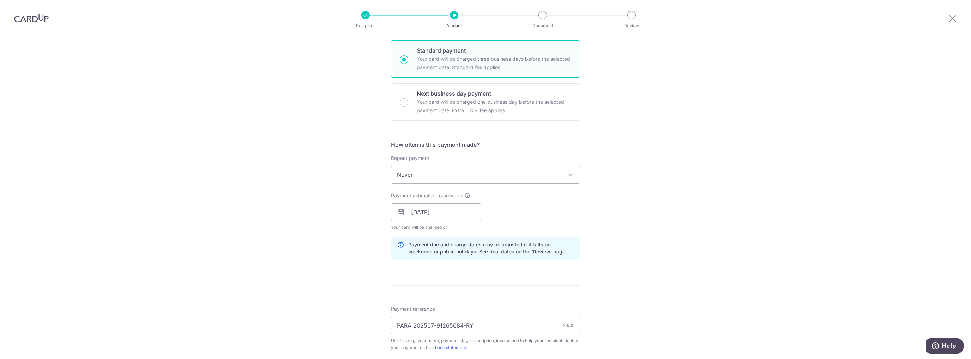
click at [445, 176] on span "Never" at bounding box center [485, 174] width 188 height 17
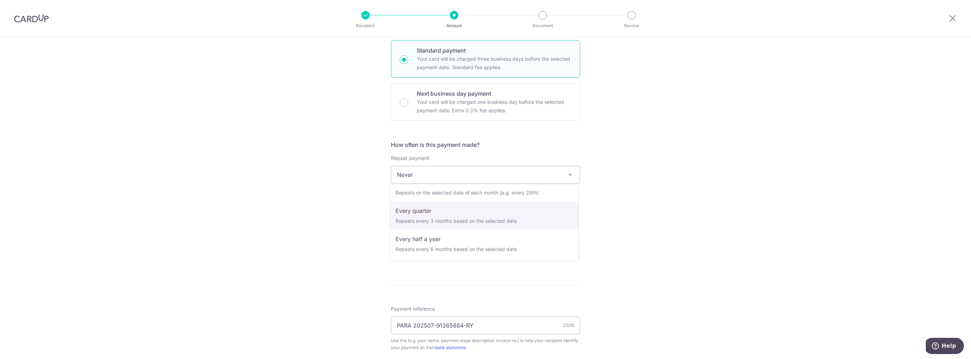
scroll to position [33, 0]
select select "3"
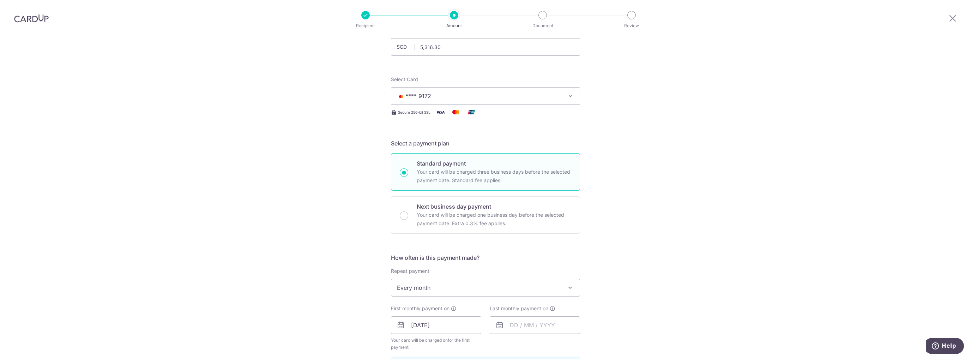
scroll to position [132, 0]
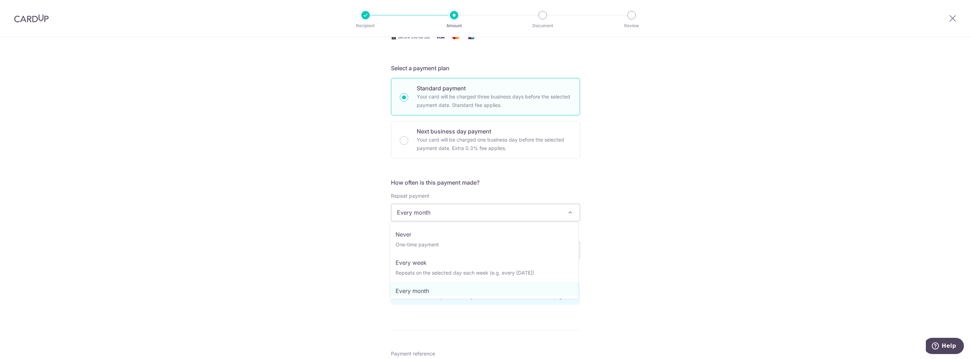
click at [501, 211] on span "Every month" at bounding box center [485, 212] width 188 height 17
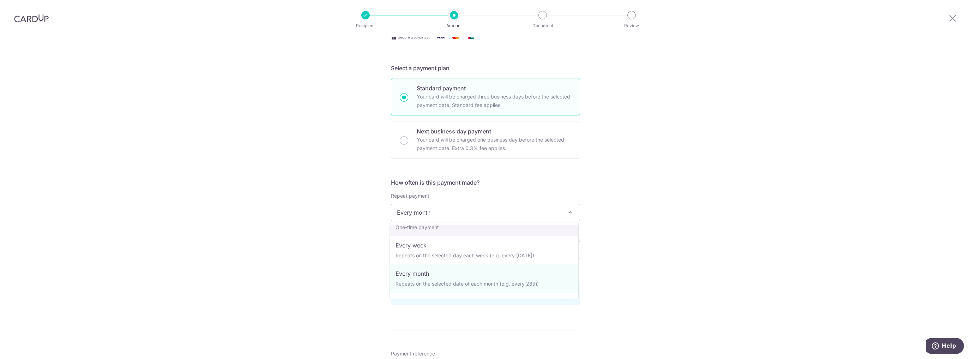
scroll to position [37, 0]
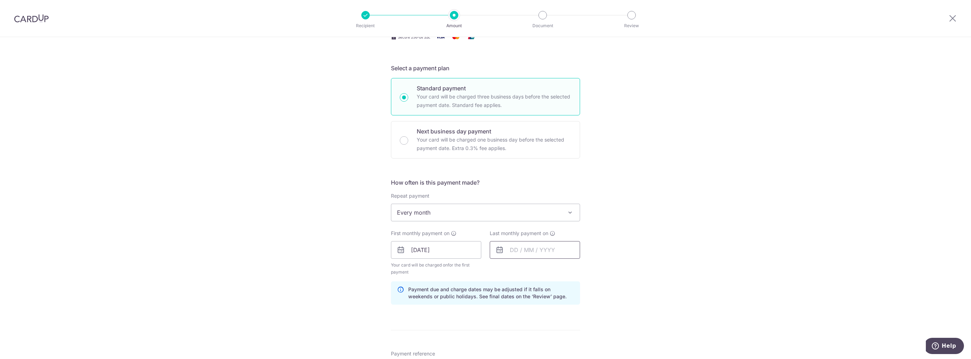
click at [543, 254] on input "text" at bounding box center [535, 250] width 90 height 18
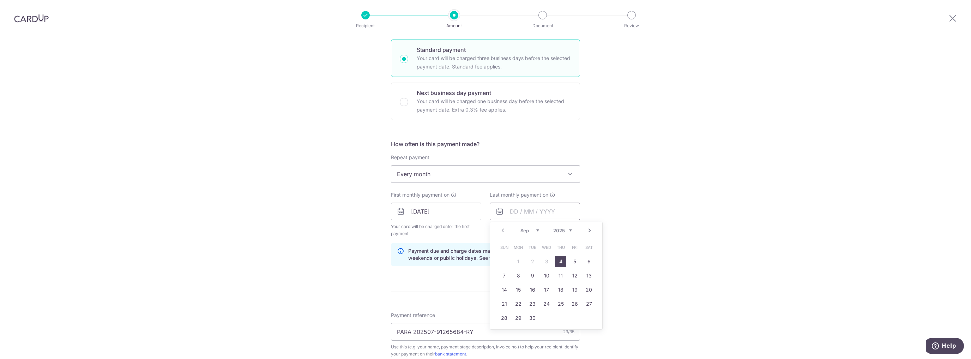
scroll to position [170, 0]
click at [590, 229] on link "Next" at bounding box center [590, 231] width 8 height 8
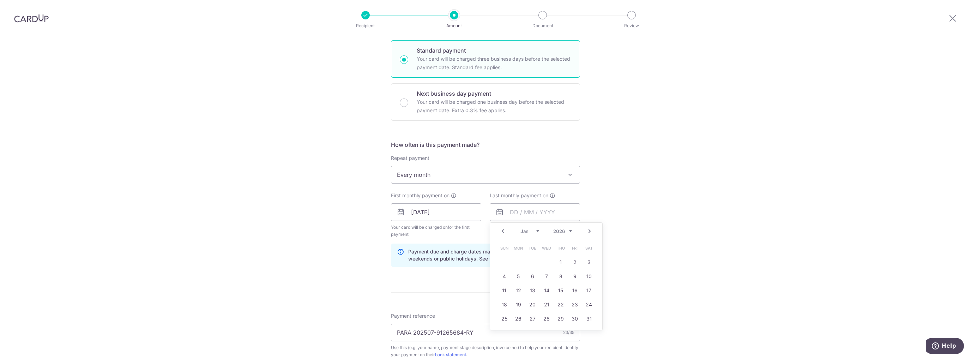
click at [499, 230] on link "Prev" at bounding box center [503, 231] width 8 height 8
click at [586, 233] on link "Next" at bounding box center [590, 231] width 8 height 8
click at [506, 231] on div "Prev Next Jan Feb Mar Apr May Jun Jul Aug Sep Oct Nov Dec 2025 2026 2027 2028 2…" at bounding box center [546, 231] width 112 height 17
click at [503, 230] on link "Prev" at bounding box center [503, 231] width 8 height 8
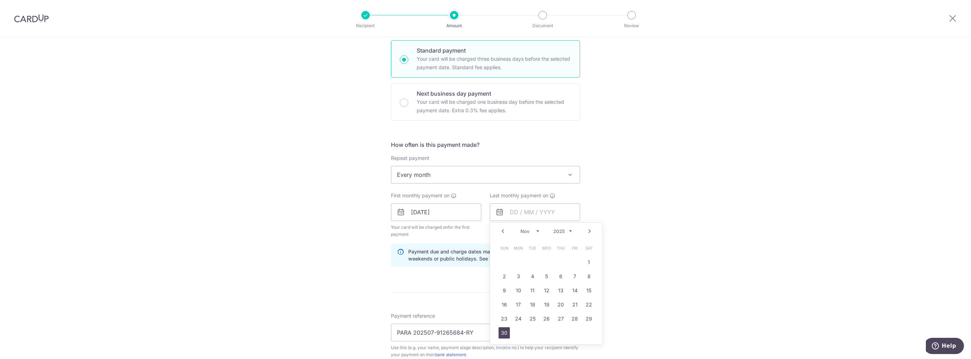
click at [499, 334] on link "30" at bounding box center [504, 332] width 11 height 11
type input "30/11/2025"
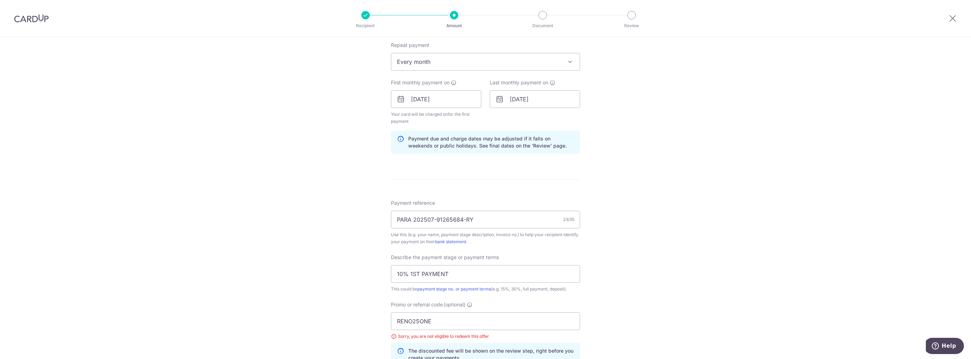
scroll to position [396, 0]
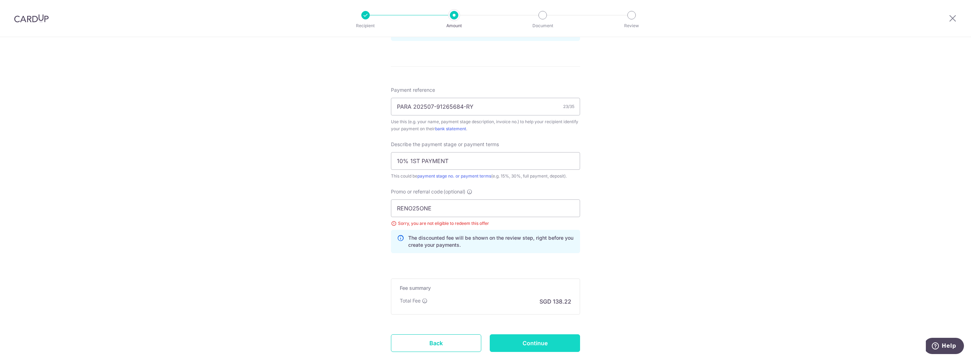
click at [527, 343] on input "Continue" at bounding box center [535, 343] width 90 height 18
type input "Update Schedule"
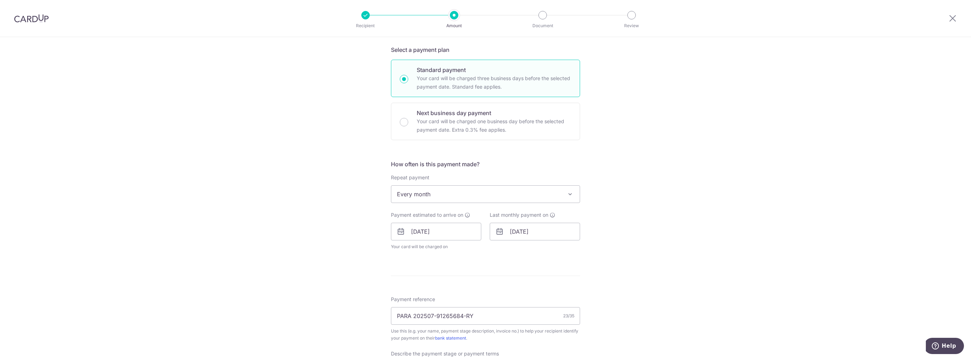
scroll to position [301, 0]
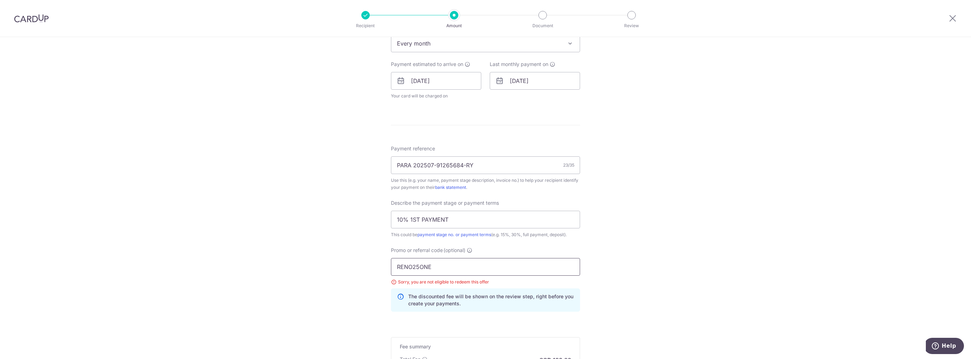
drag, startPoint x: 441, startPoint y: 269, endPoint x: 377, endPoint y: 268, distance: 63.5
click at [377, 268] on div "Tell us more about your payment Enter payment amount SGD 5,316.30 5316.30 Selec…" at bounding box center [485, 99] width 971 height 727
click at [495, 270] on input "RENO25ONE" at bounding box center [485, 267] width 189 height 18
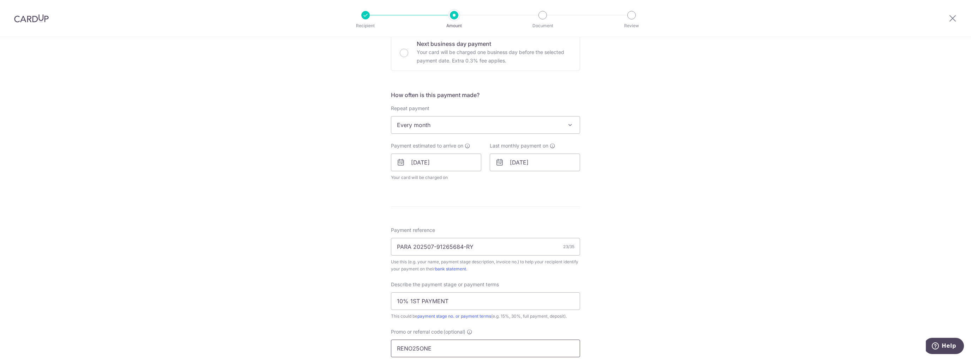
scroll to position [339, 0]
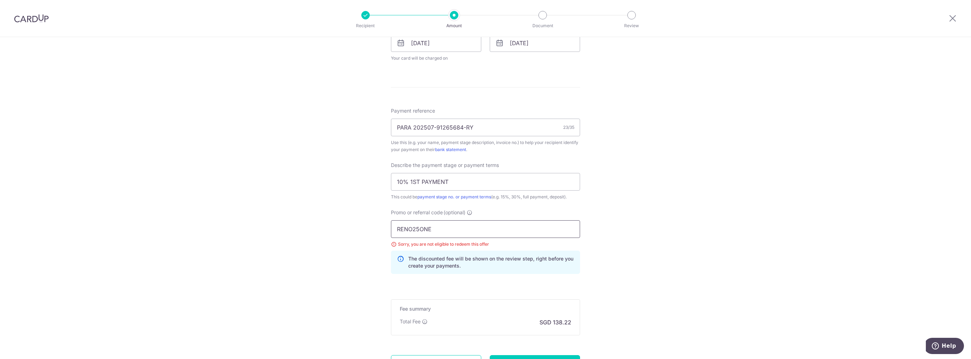
drag, startPoint x: 442, startPoint y: 229, endPoint x: 322, endPoint y: 227, distance: 120.0
click at [322, 227] on div "Tell us more about your payment Enter payment amount SGD 5,316.30 5316.30 Selec…" at bounding box center [485, 61] width 971 height 727
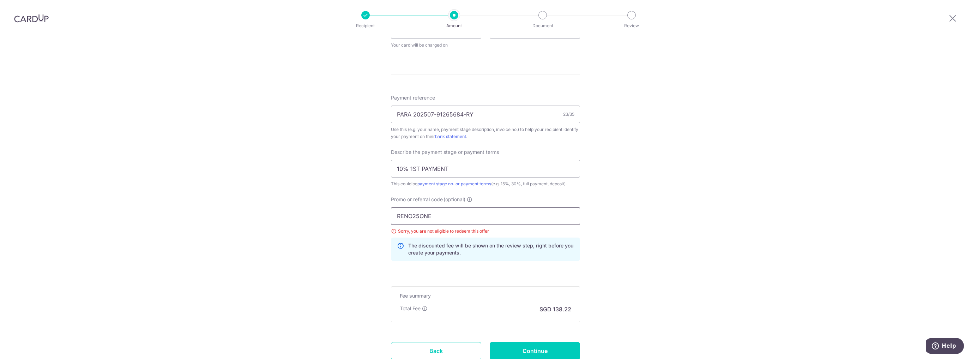
scroll to position [376, 0]
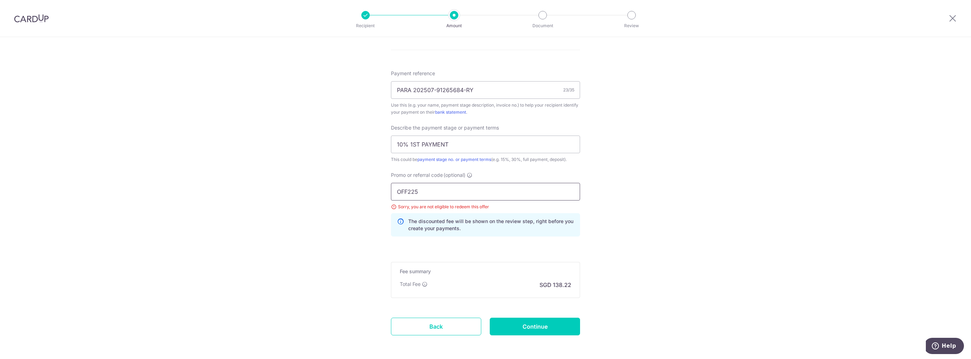
type input "OFF225"
click at [517, 320] on input "Continue" at bounding box center [535, 327] width 90 height 18
type input "Update Schedule"
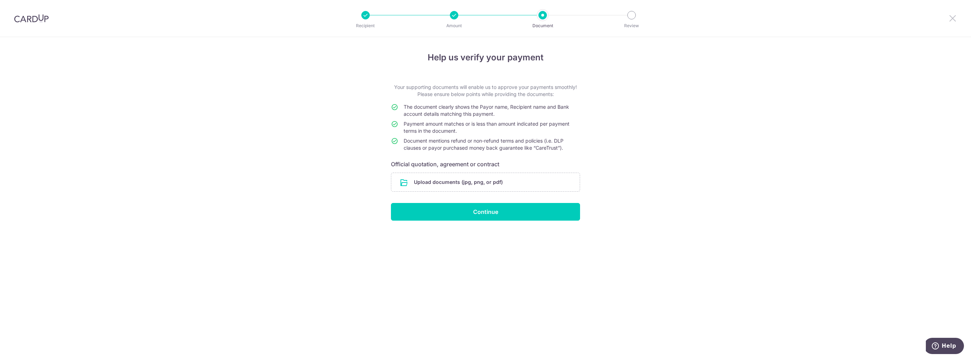
drag, startPoint x: 949, startPoint y: 22, endPoint x: 504, endPoint y: 24, distance: 445.0
click at [949, 22] on icon at bounding box center [953, 18] width 8 height 9
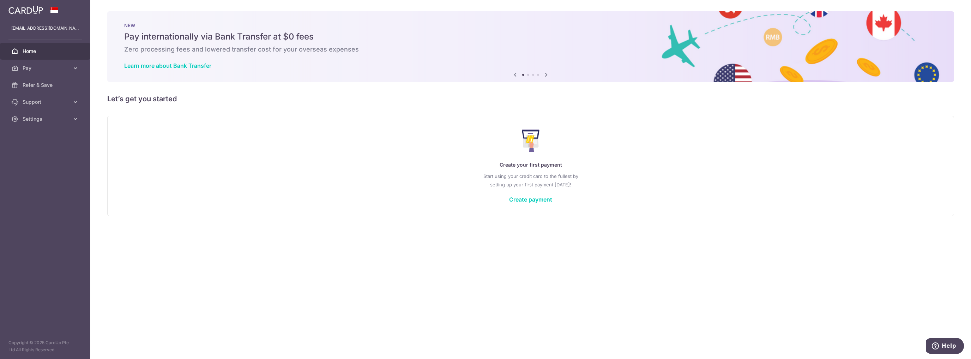
click at [59, 50] on span "Home" at bounding box center [46, 51] width 47 height 7
